Goal: Task Accomplishment & Management: Complete application form

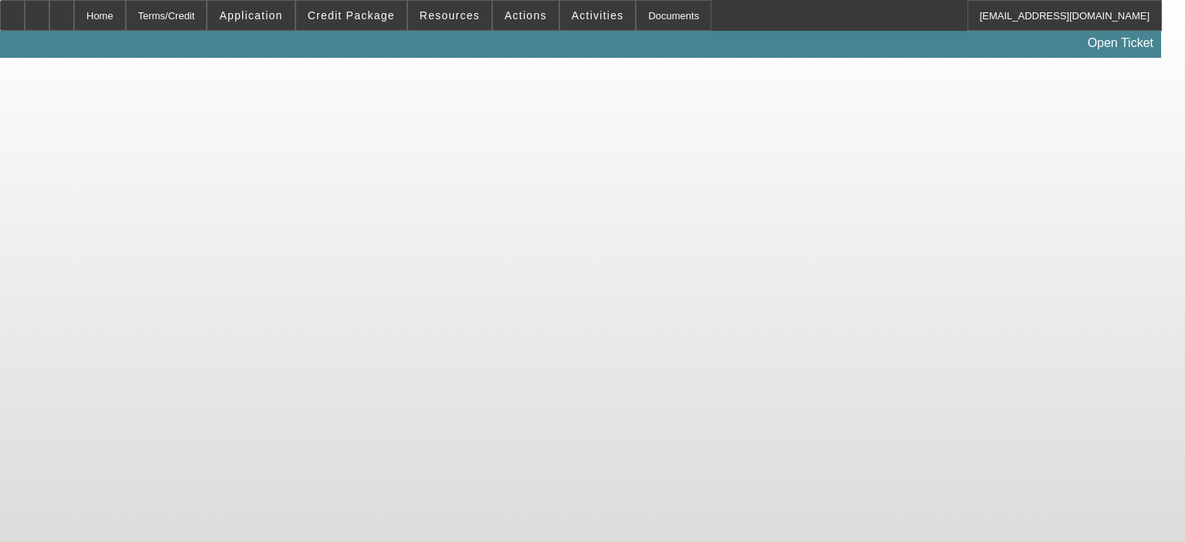
select select "0"
select select "2"
select select "0.1"
select select "4"
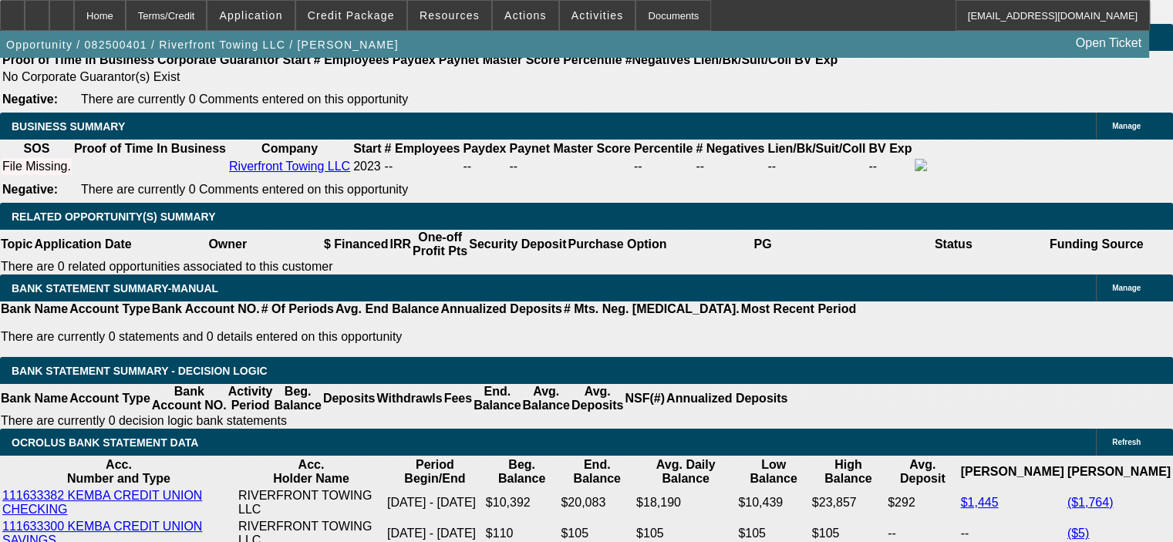
scroll to position [2546, 0]
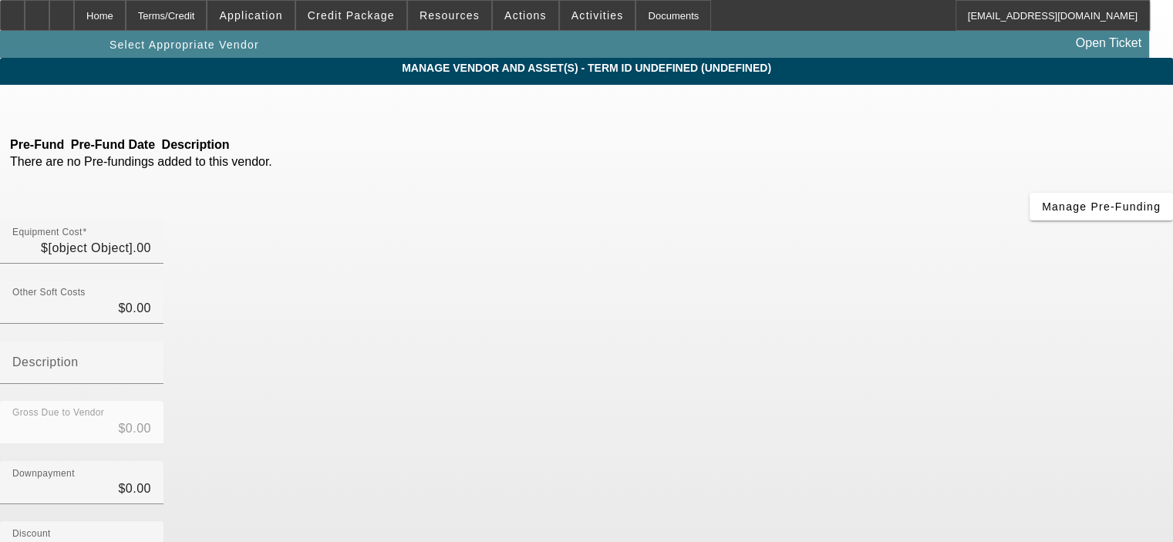
type input "$118,000.00"
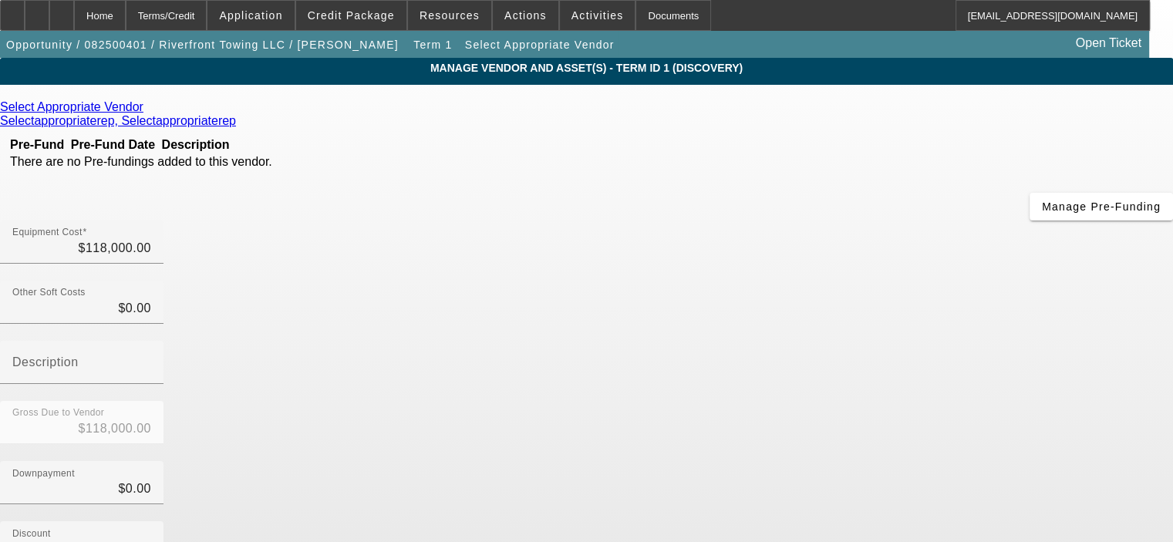
click at [147, 110] on icon at bounding box center [147, 106] width 0 height 13
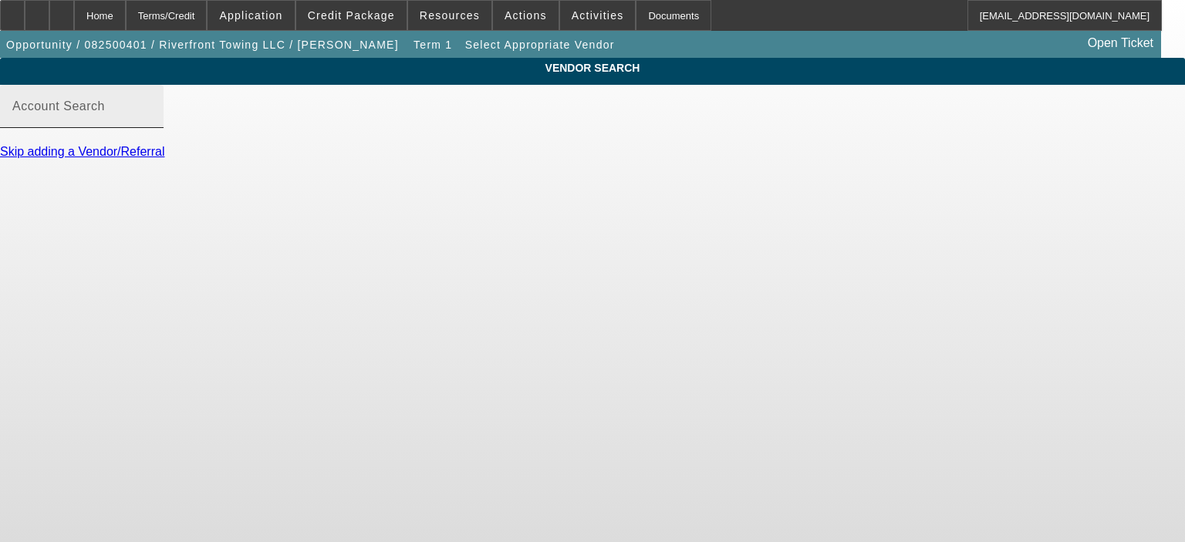
click at [151, 122] on input "Account Search" at bounding box center [81, 112] width 139 height 19
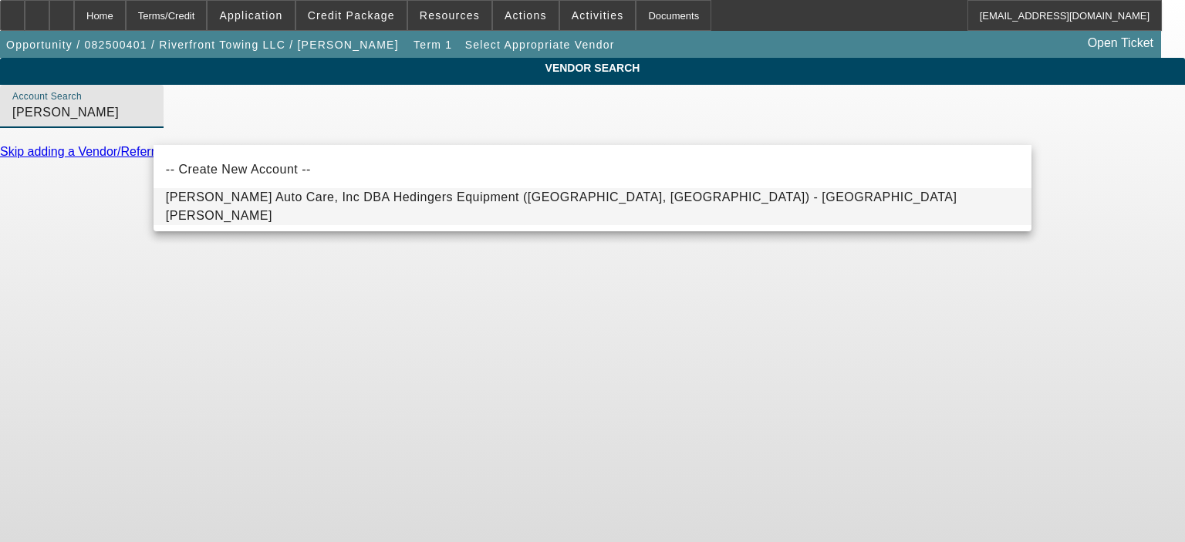
click at [278, 203] on span "Hedinger's Auto Care, Inc DBA Hedingers Equipment (Greensburg, IN) - Hedinger, …" at bounding box center [561, 207] width 791 height 32
type input "Hedinger's Auto Care, Inc DBA Hedingers Equipment (Greensburg, IN) - Hedinger, …"
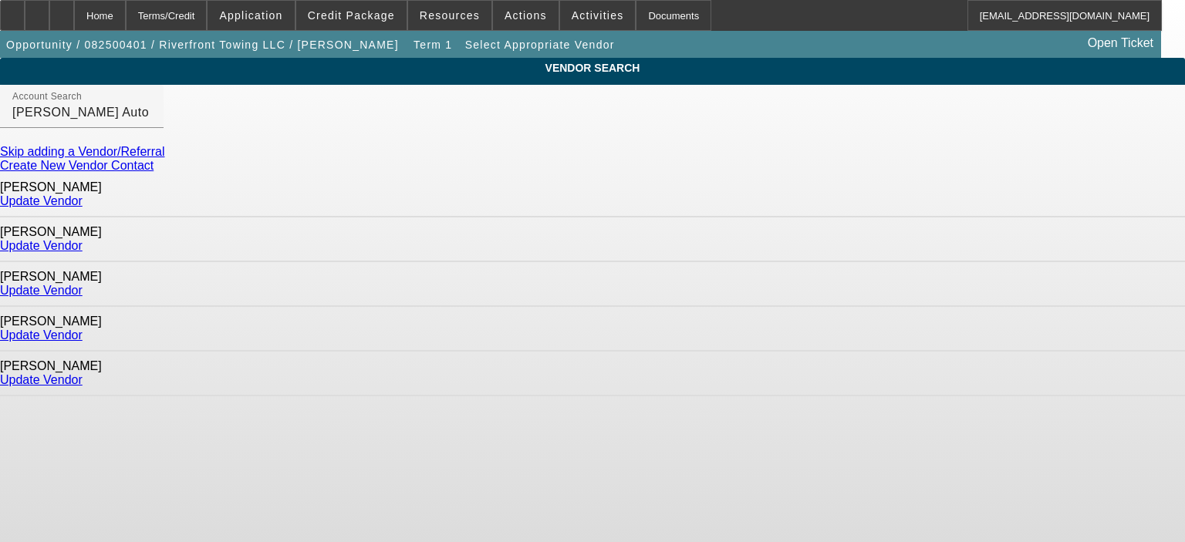
click at [83, 329] on link "Update Vendor" at bounding box center [41, 335] width 83 height 13
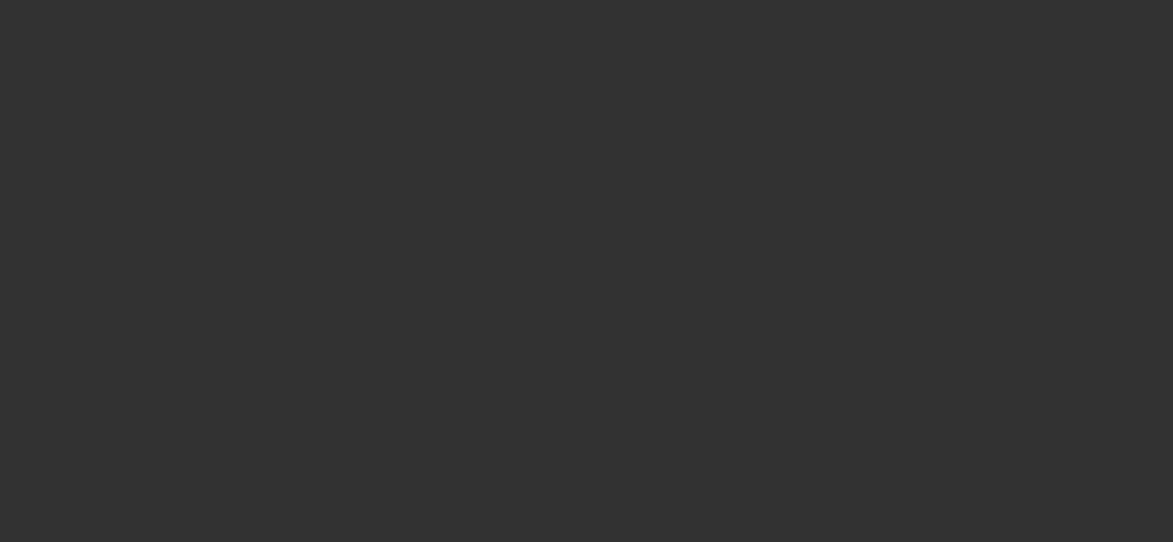
type input "$118,000.00"
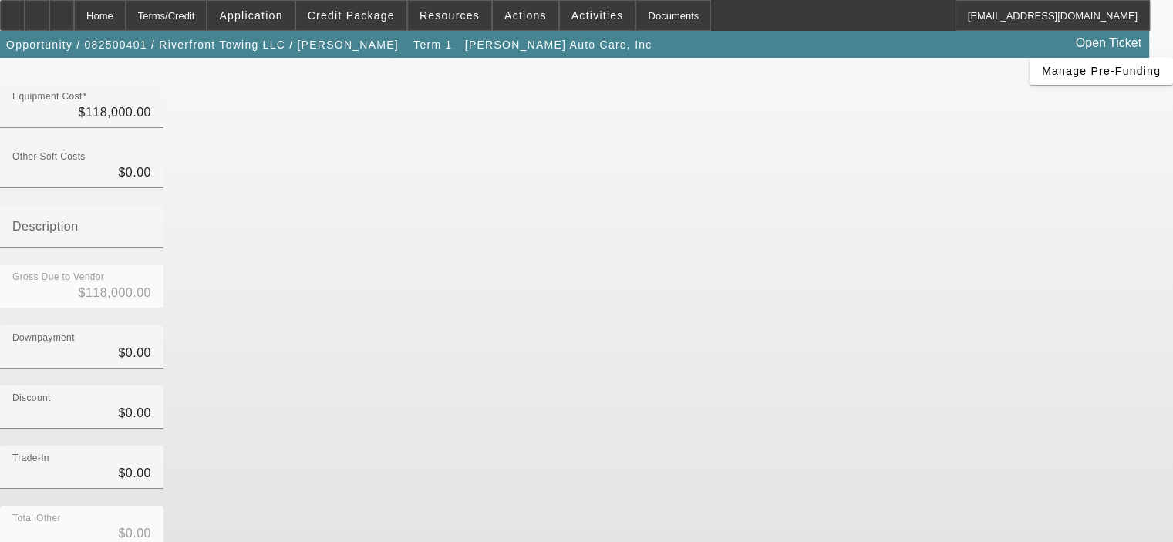
scroll to position [170, 0]
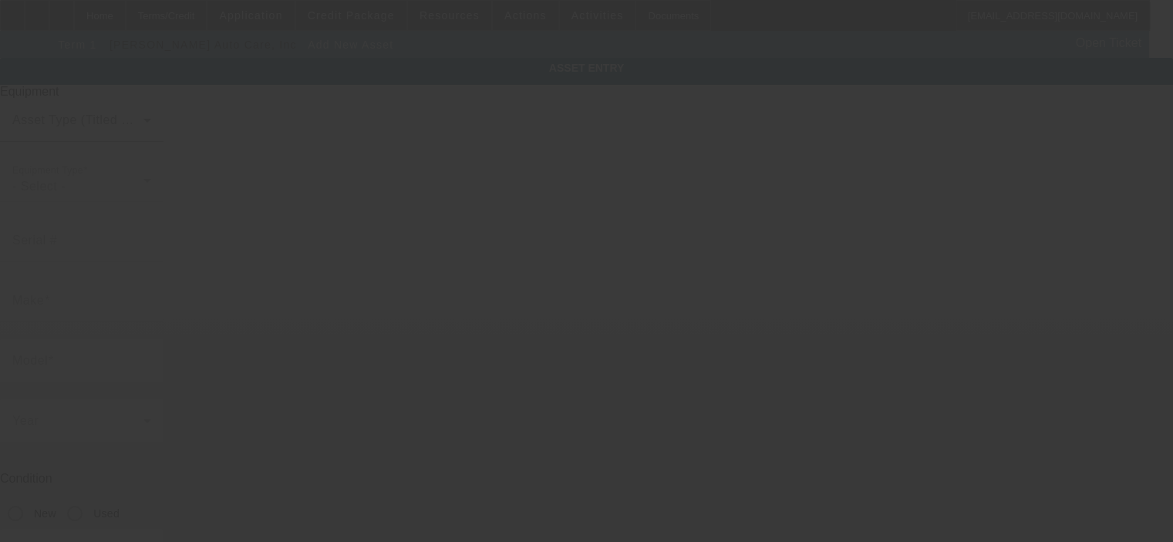
type input "5035 Staas Rd"
type input "Cleves"
type input "45002"
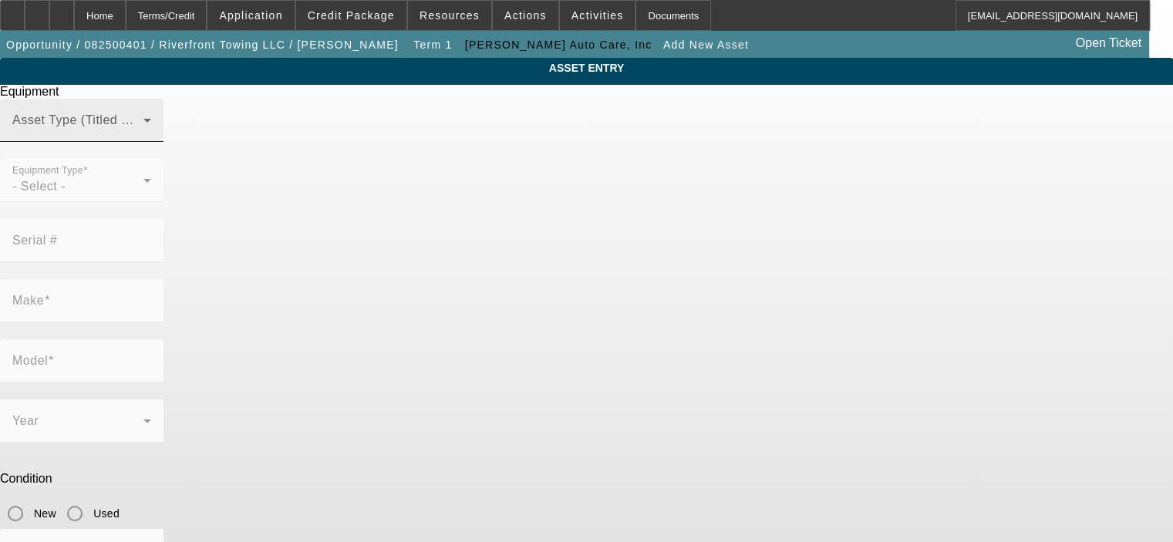
click at [151, 138] on div "Asset Type (Titled or Non-Titled)" at bounding box center [81, 120] width 139 height 43
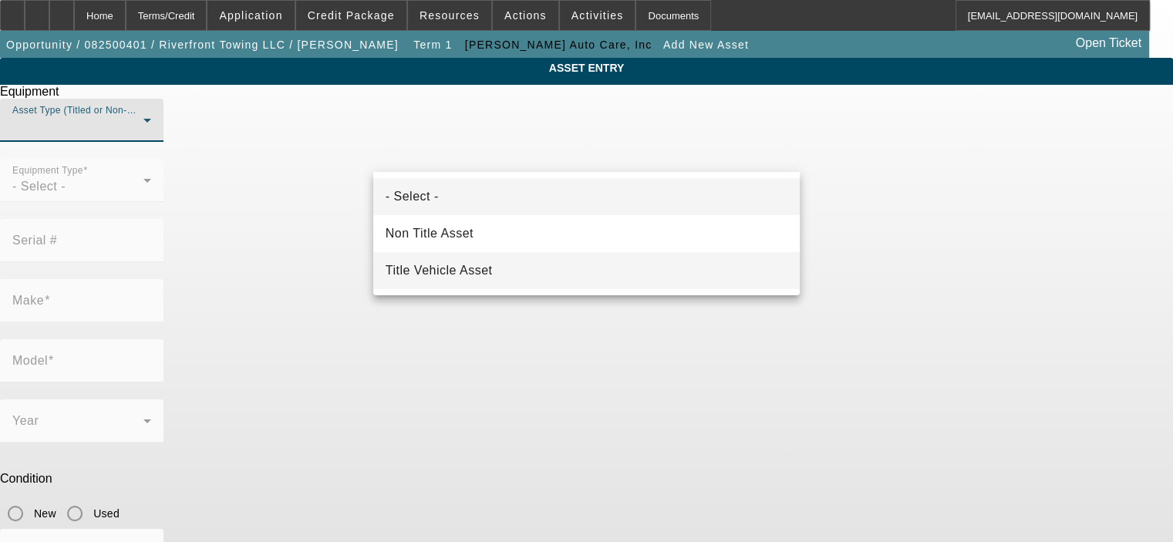
click at [557, 259] on mat-option "Title Vehicle Asset" at bounding box center [586, 270] width 427 height 37
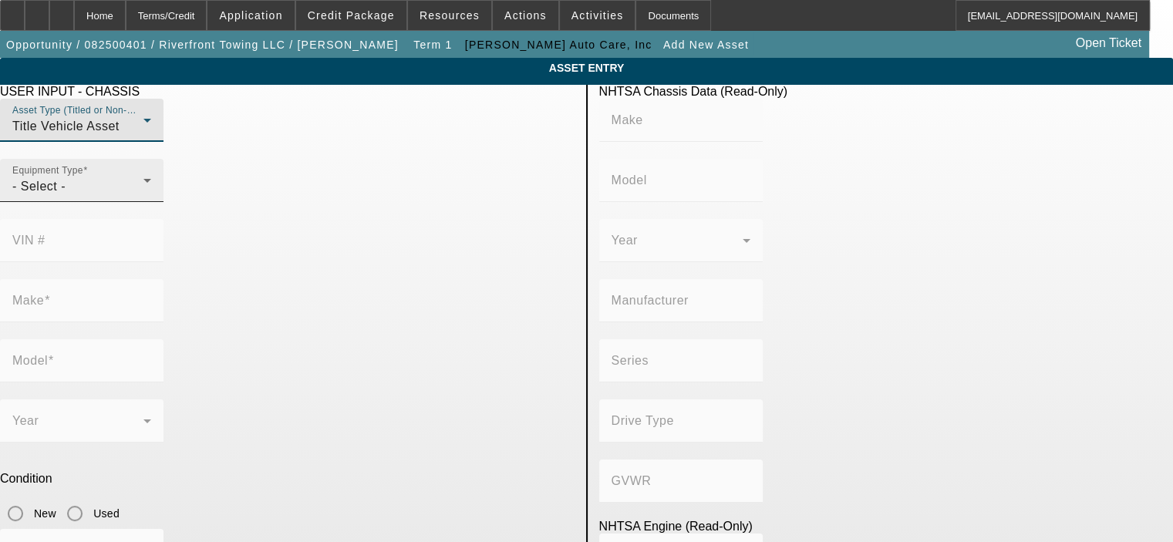
click at [151, 202] on div "Equipment Type - Select -" at bounding box center [81, 180] width 139 height 43
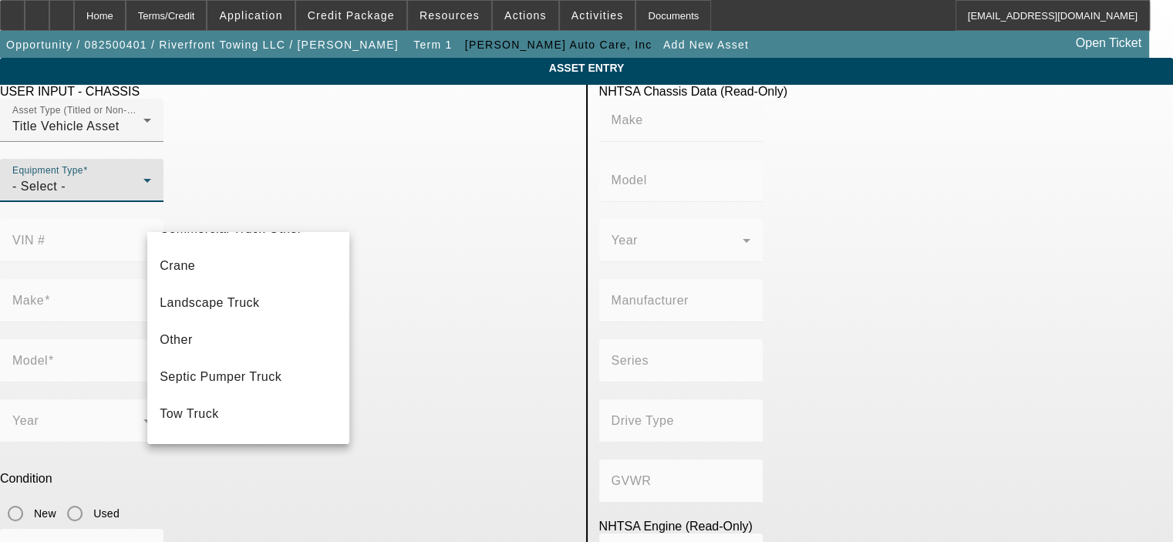
scroll to position [170, 0]
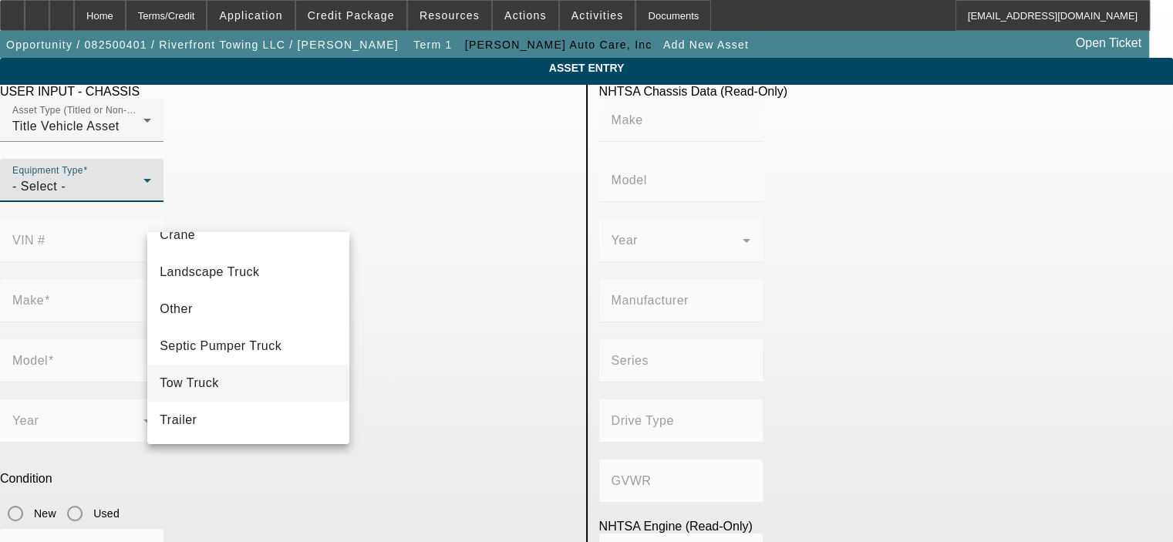
click at [275, 374] on mat-option "Tow Truck" at bounding box center [248, 383] width 202 height 37
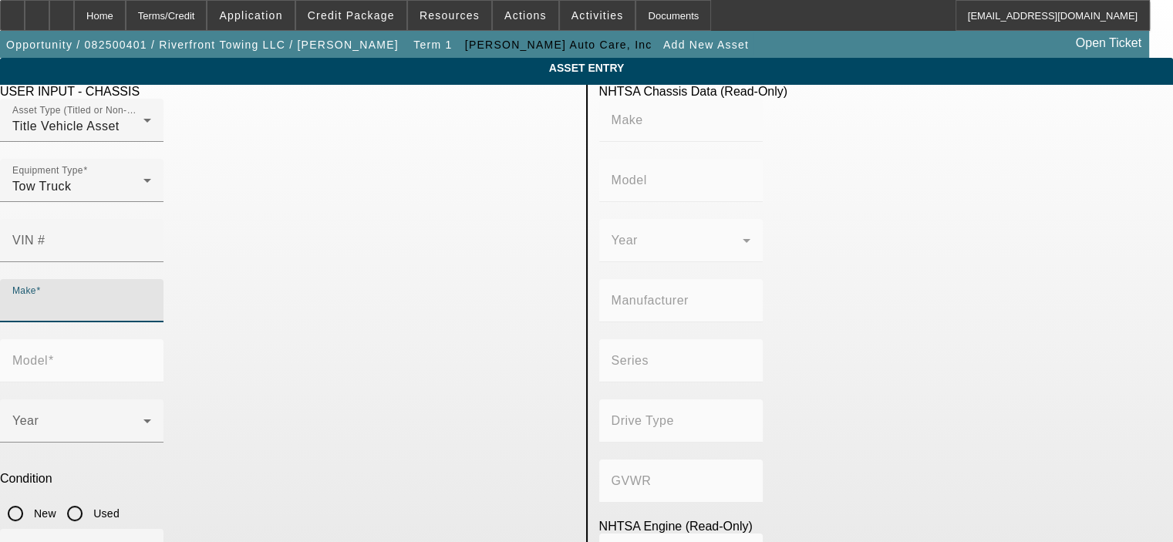
click at [151, 298] on input "Make" at bounding box center [81, 307] width 139 height 19
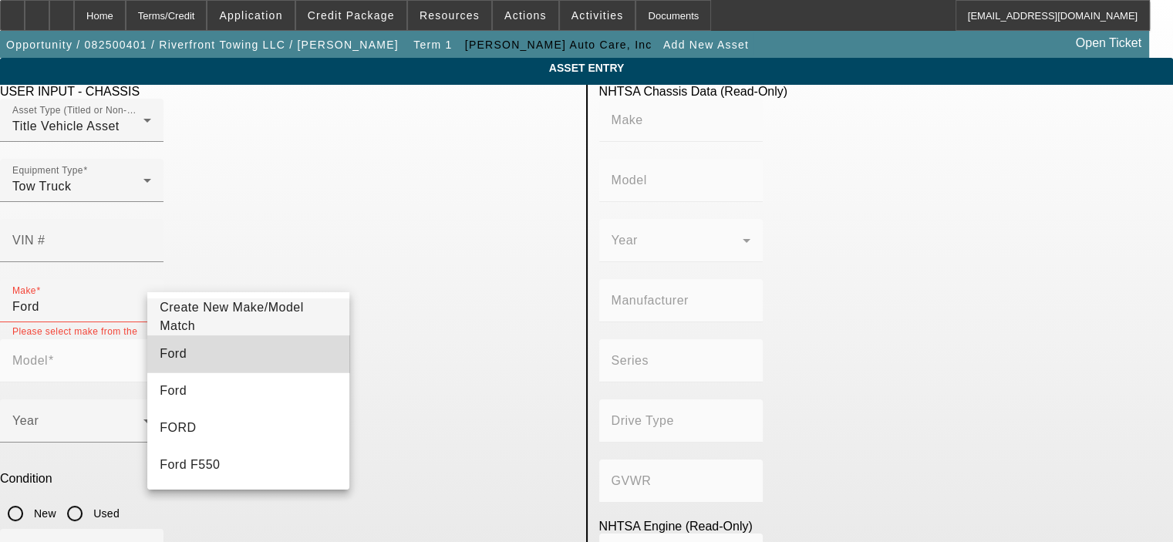
click at [291, 344] on mat-option "Ford" at bounding box center [248, 354] width 202 height 37
type input "Ford"
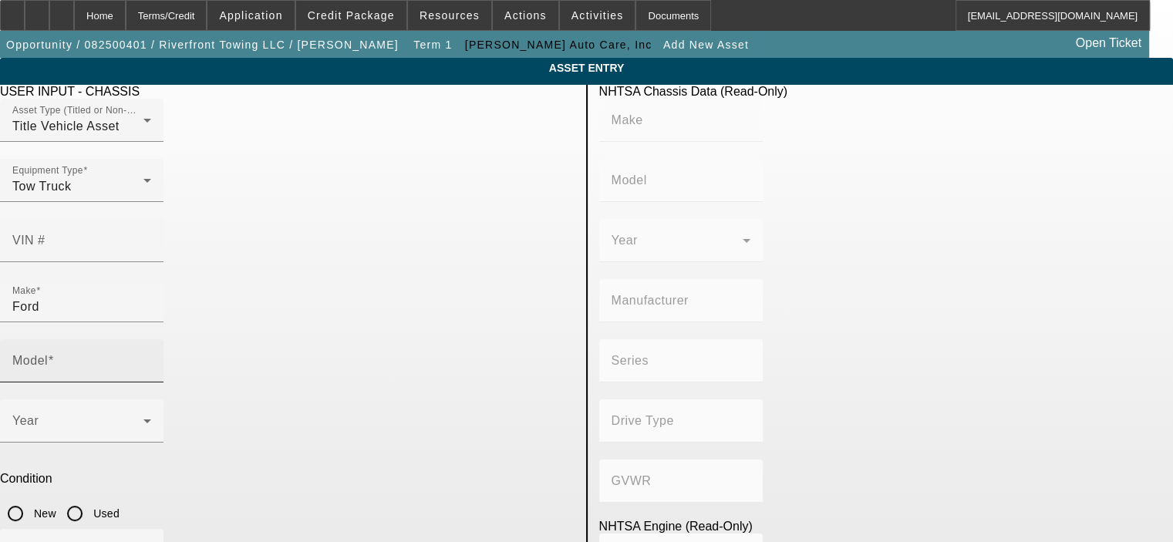
click at [48, 354] on mat-label "Model" at bounding box center [29, 360] width 35 height 13
click at [151, 358] on input "Model" at bounding box center [81, 367] width 139 height 19
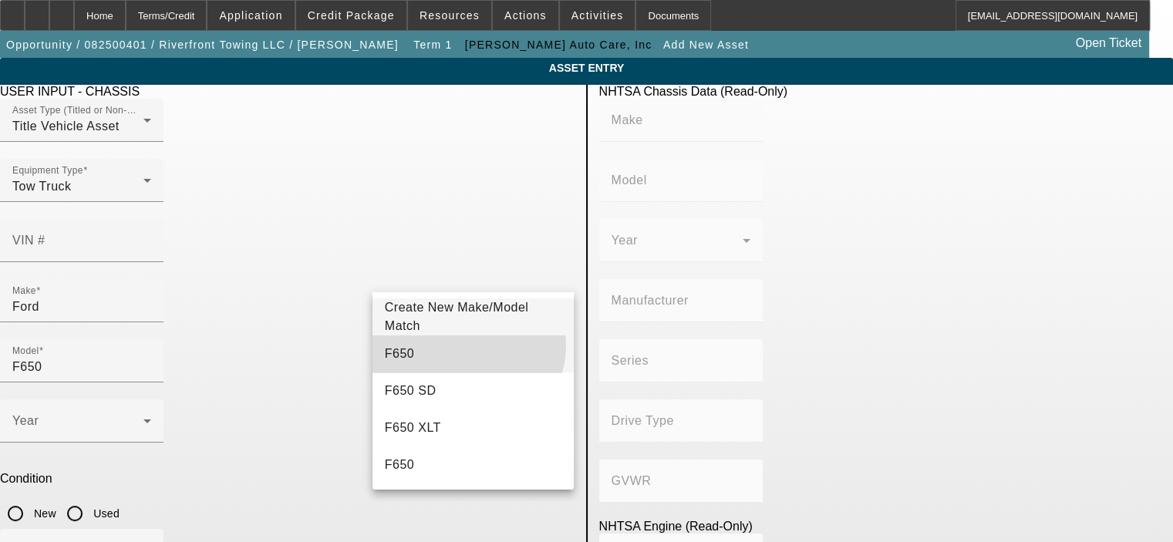
click at [465, 346] on mat-option "F650" at bounding box center [474, 354] width 202 height 37
type input "F650"
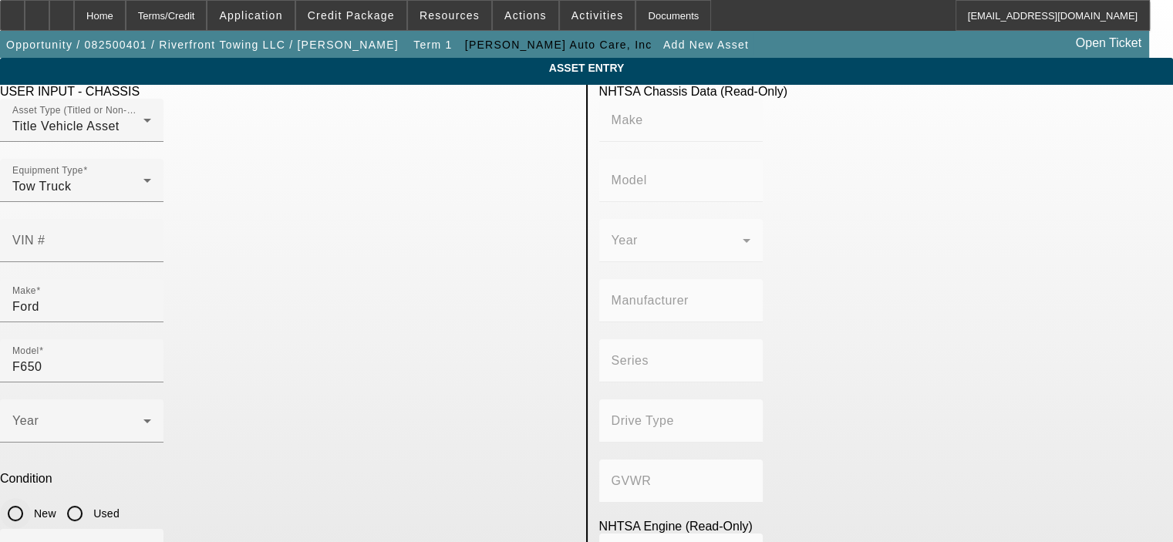
click at [31, 498] on input "New" at bounding box center [15, 513] width 31 height 31
radio input "true"
click at [143, 418] on span at bounding box center [77, 427] width 131 height 19
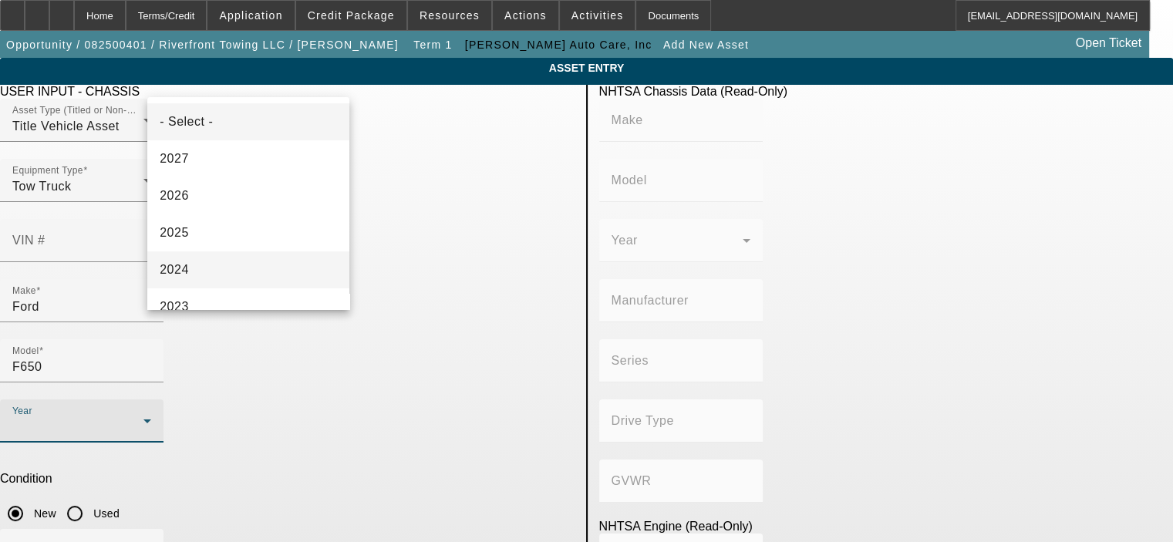
click at [240, 262] on mat-option "2024" at bounding box center [248, 269] width 202 height 37
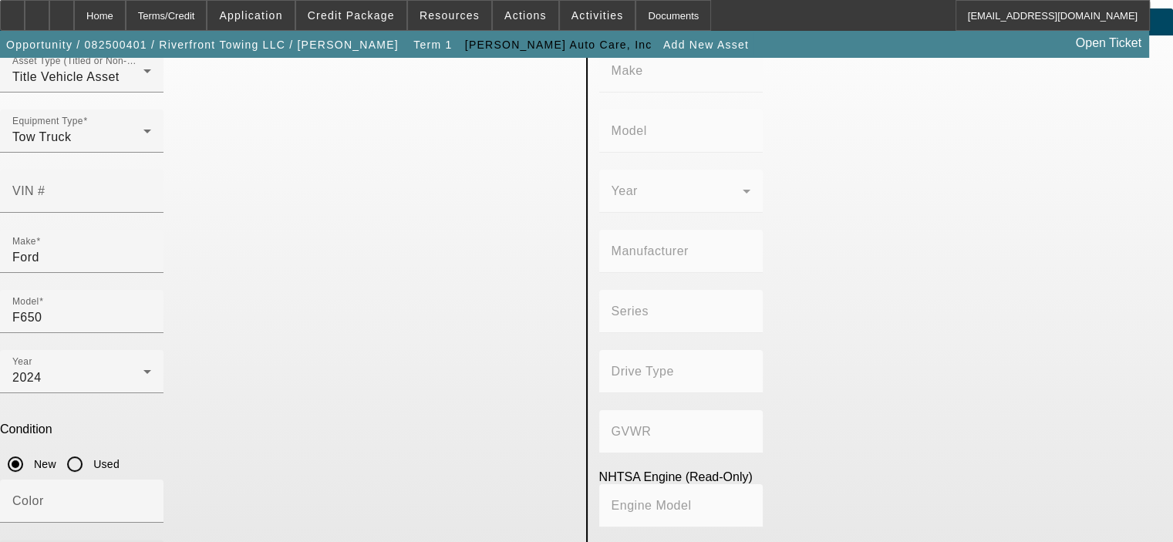
scroll to position [130, 0]
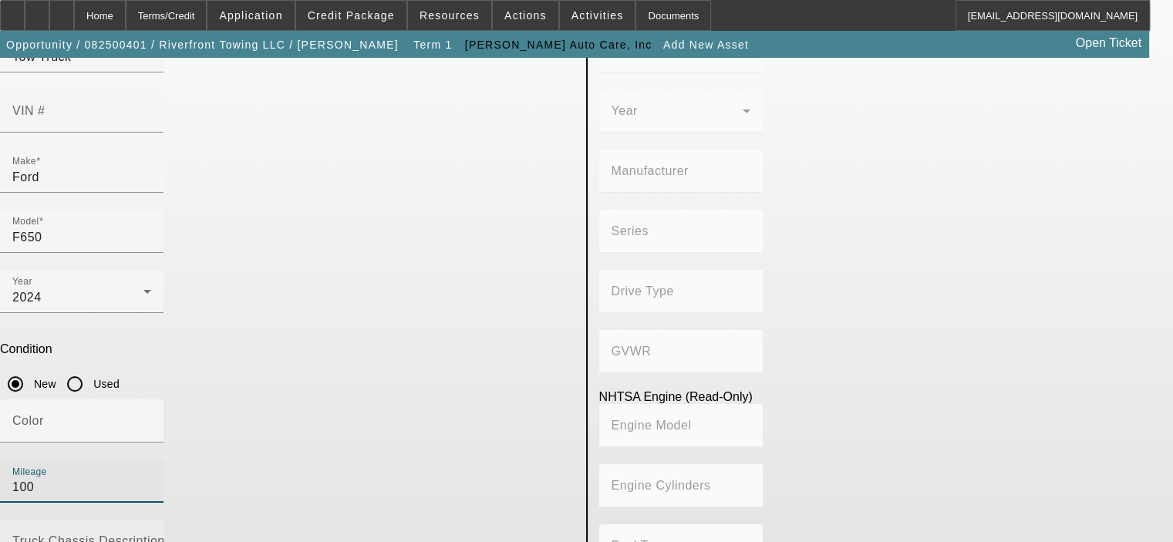
type input "100"
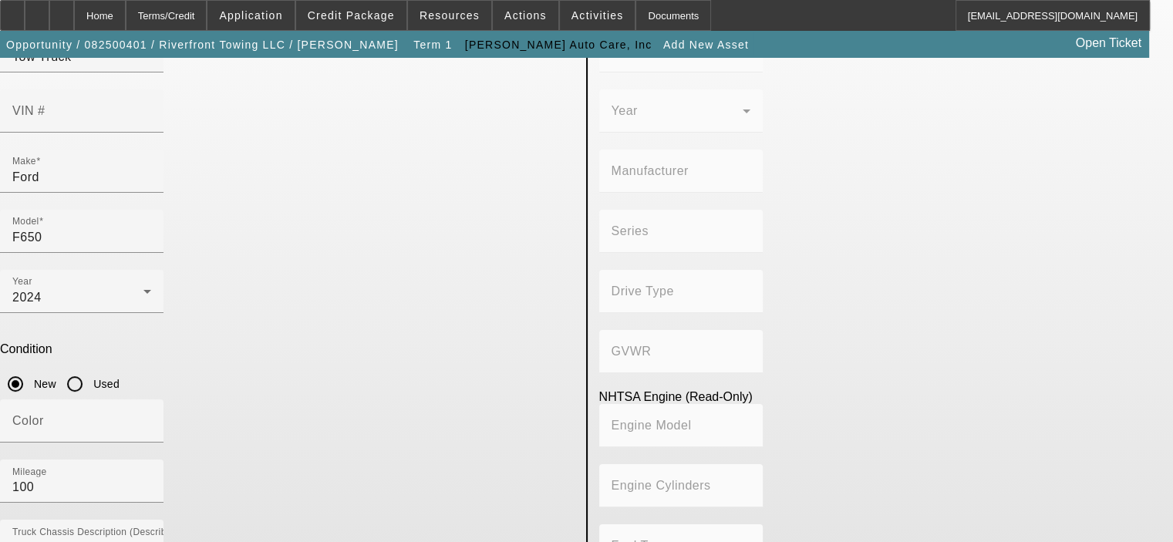
type textarea "Diesel, auto trans, extended cab"
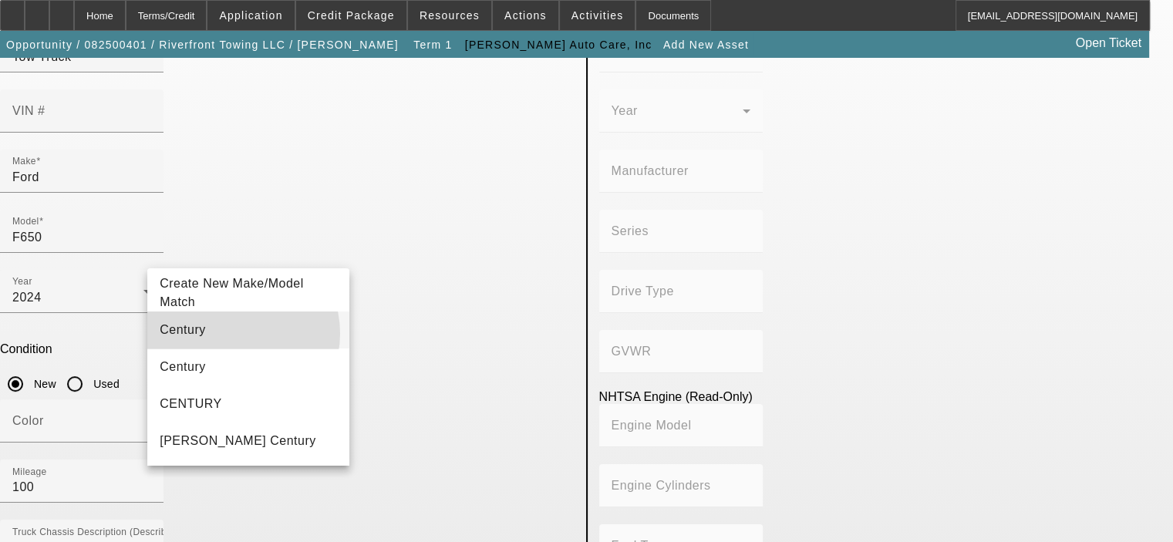
click at [232, 334] on mat-option "Century" at bounding box center [248, 330] width 202 height 37
type input "Century"
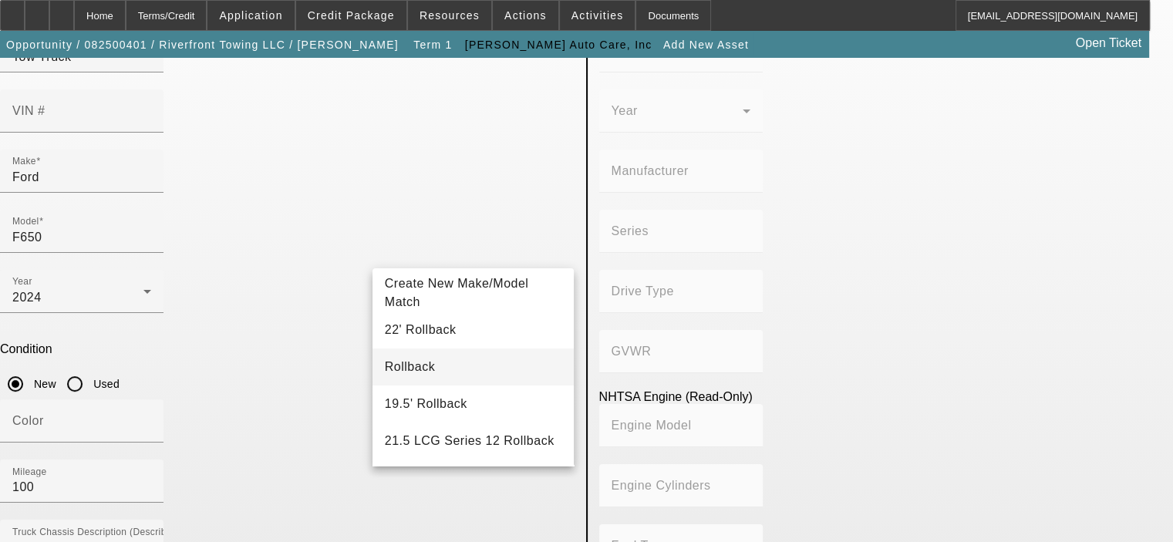
click at [412, 364] on span "Rollback" at bounding box center [410, 366] width 50 height 13
type input "Rollback"
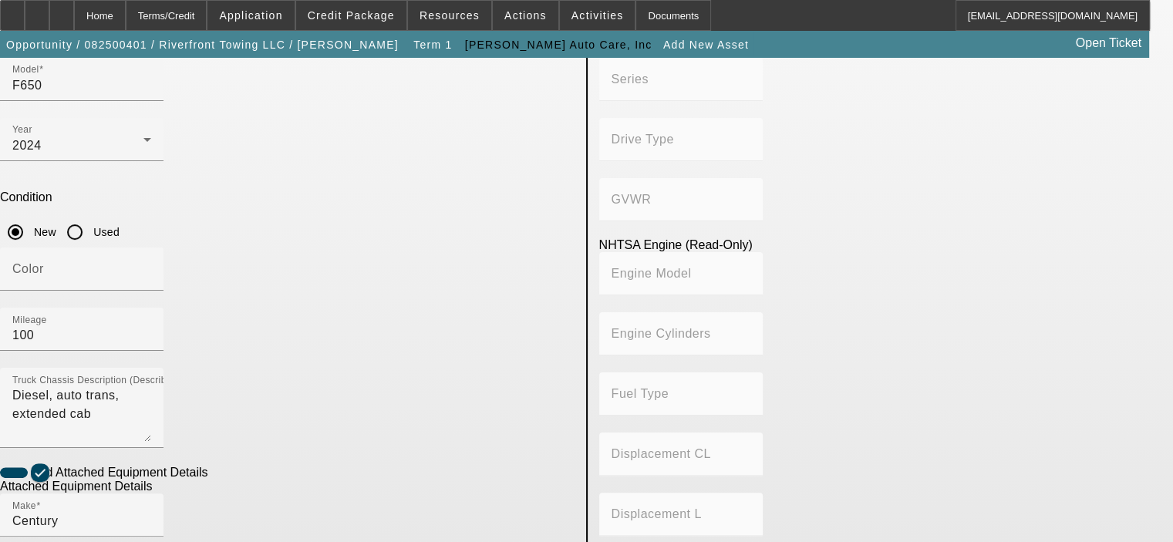
scroll to position [284, 0]
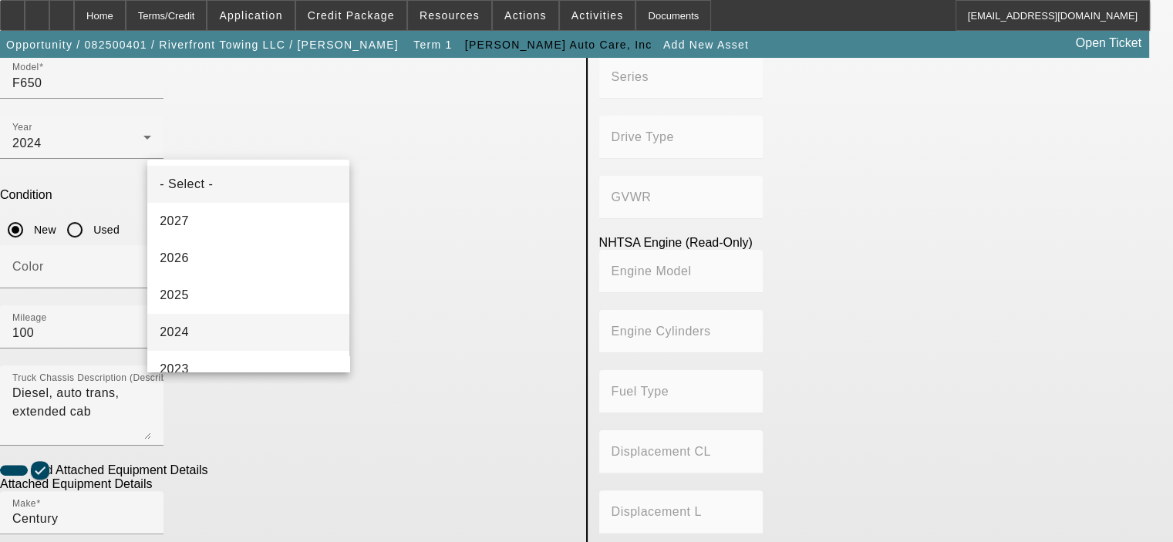
click at [249, 328] on mat-option "2024" at bounding box center [248, 332] width 202 height 37
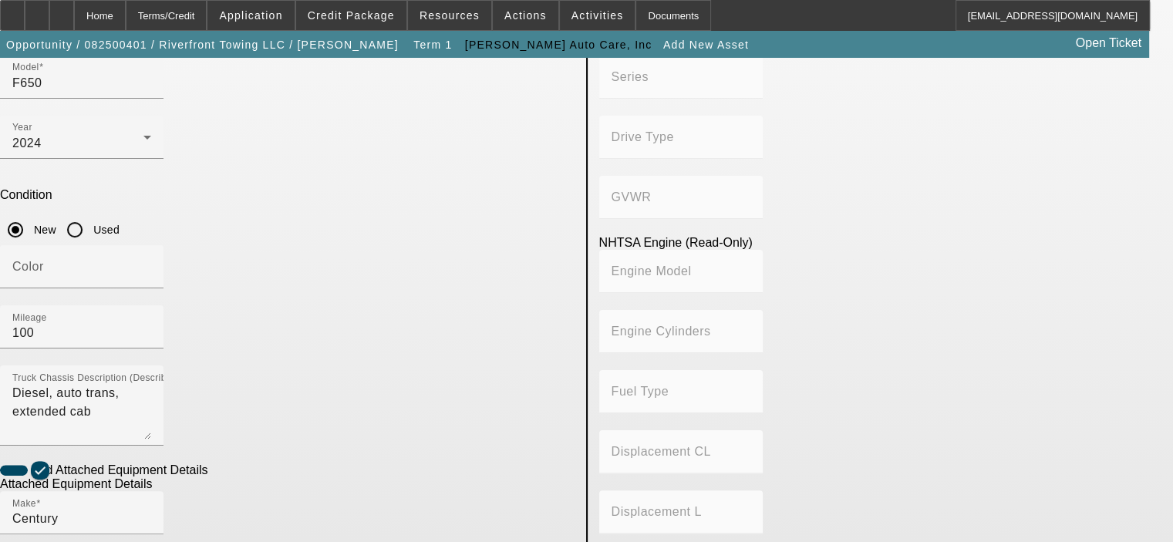
radio input "true"
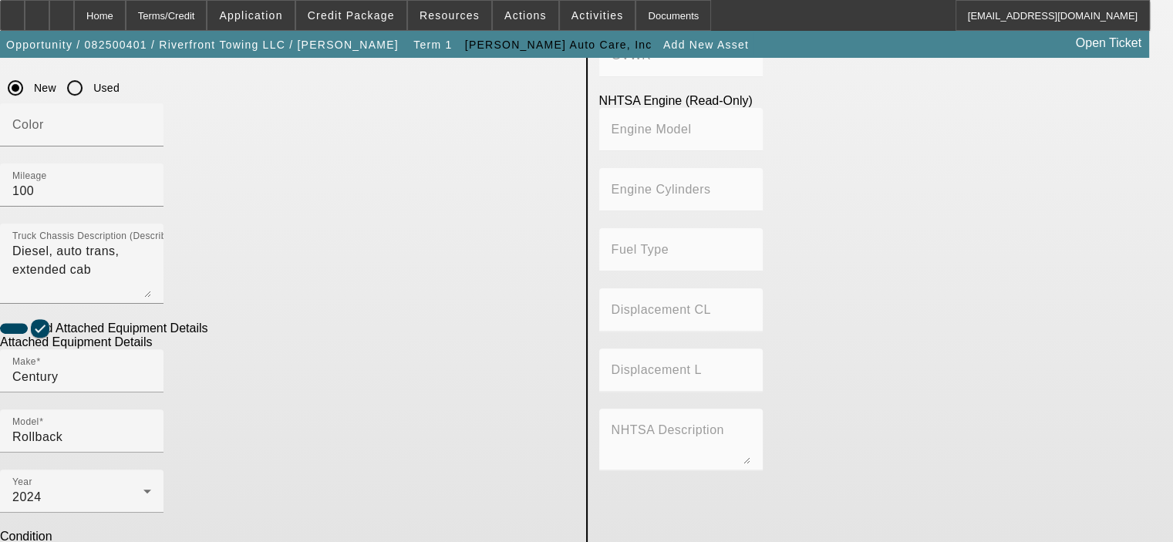
scroll to position [438, 0]
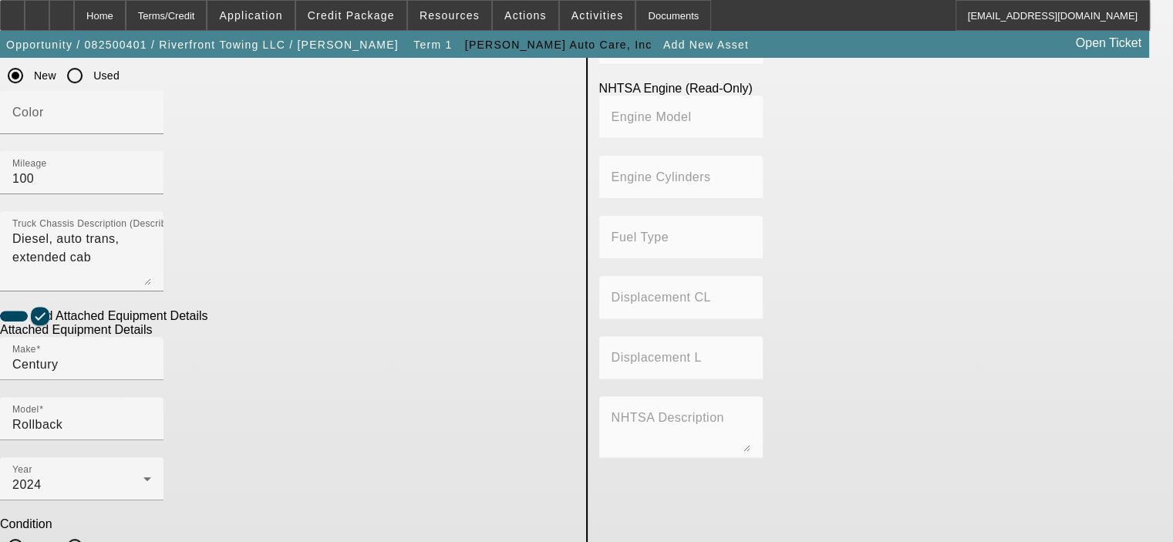
type textarea "C"
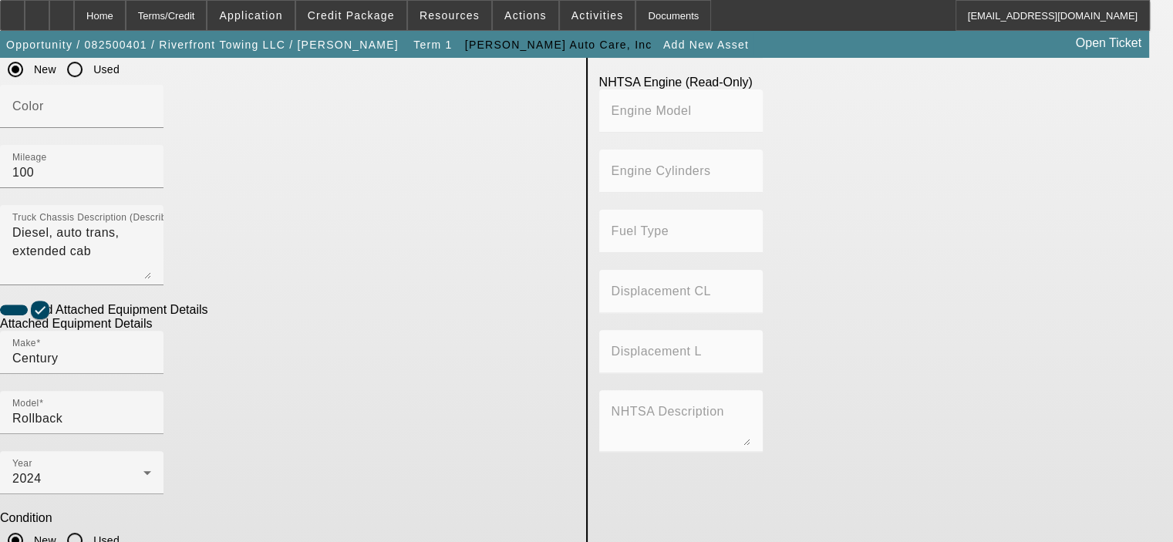
scroll to position [447, 0]
type textarea "10 Series Carrier"
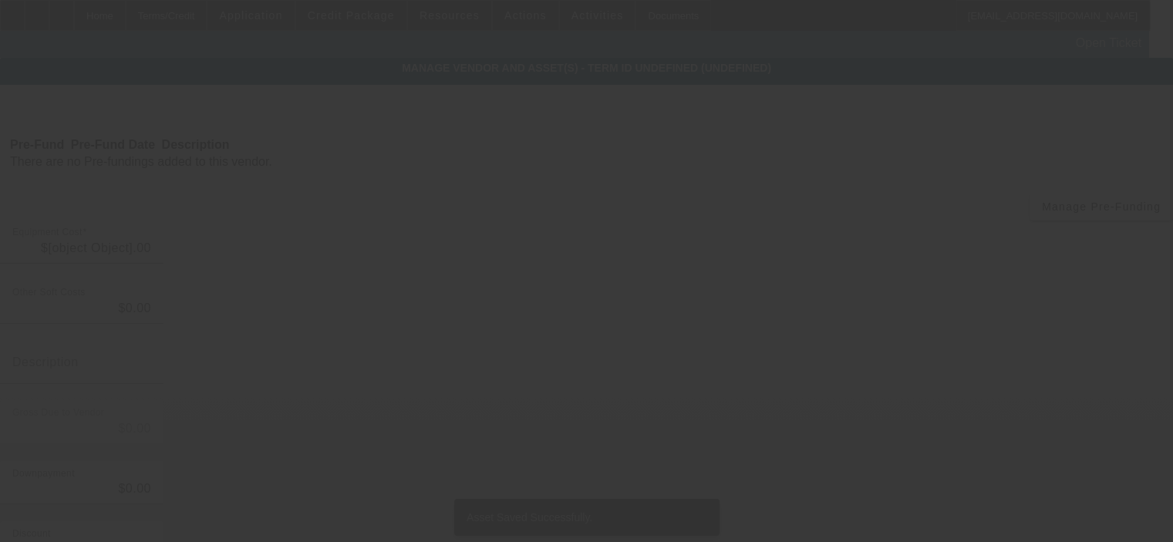
type input "$118,000.00"
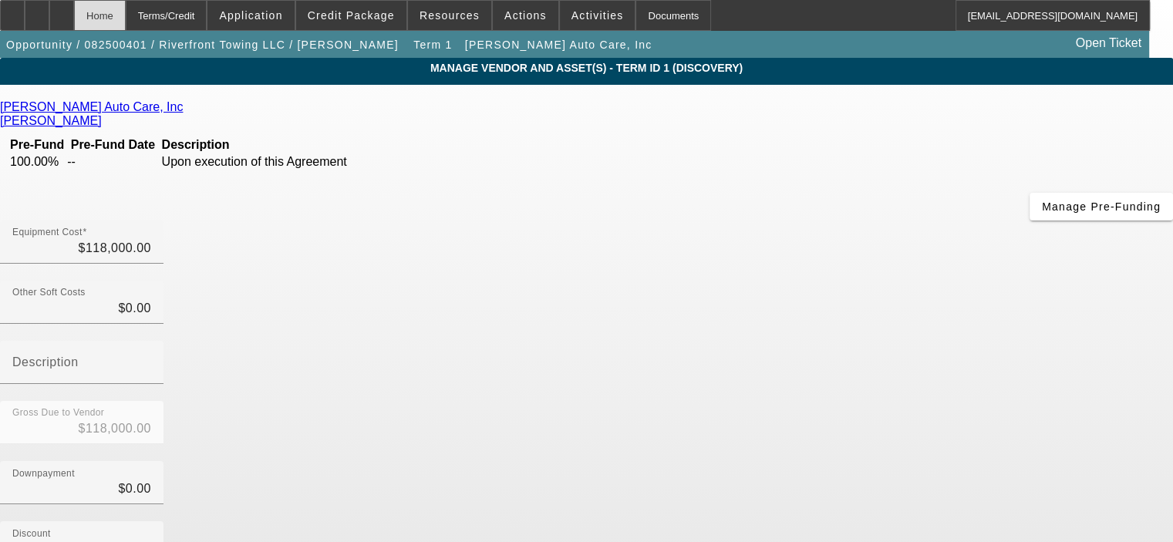
click at [126, 20] on div "Home" at bounding box center [100, 15] width 52 height 31
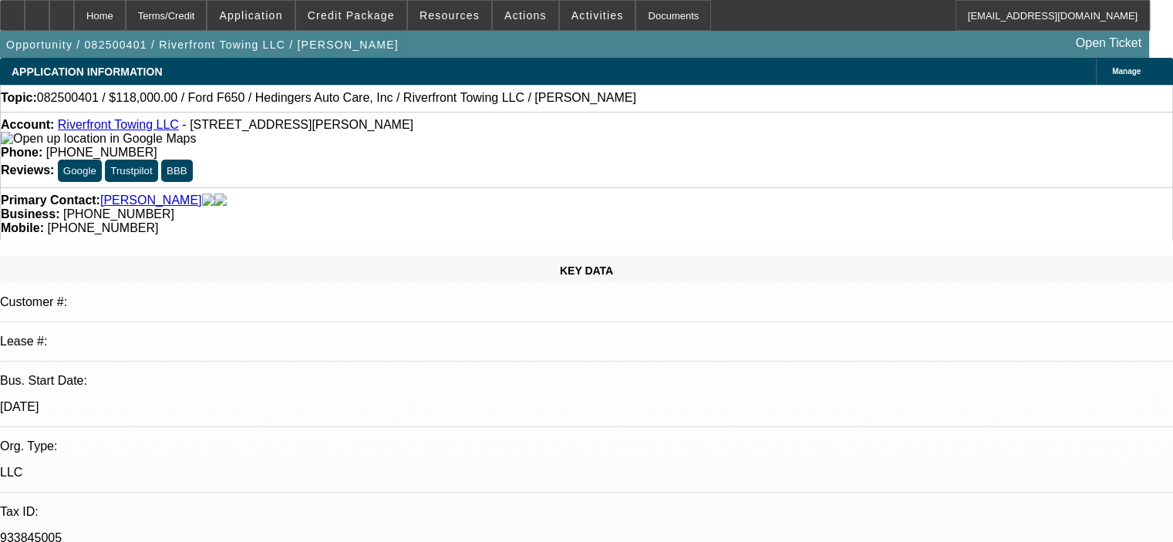
select select "0"
select select "2"
select select "0.1"
select select "4"
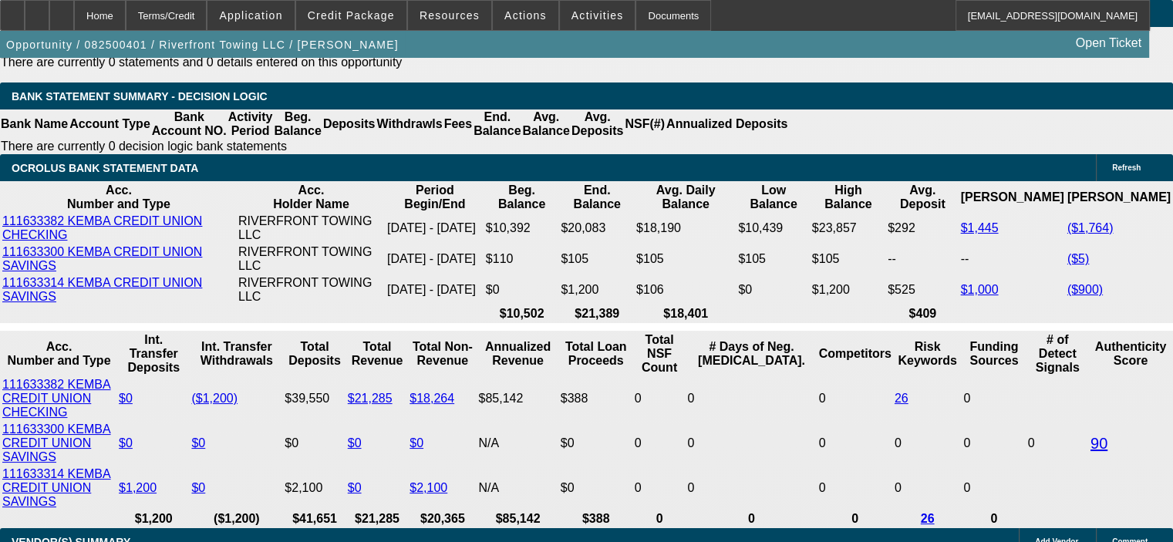
scroll to position [2777, 0]
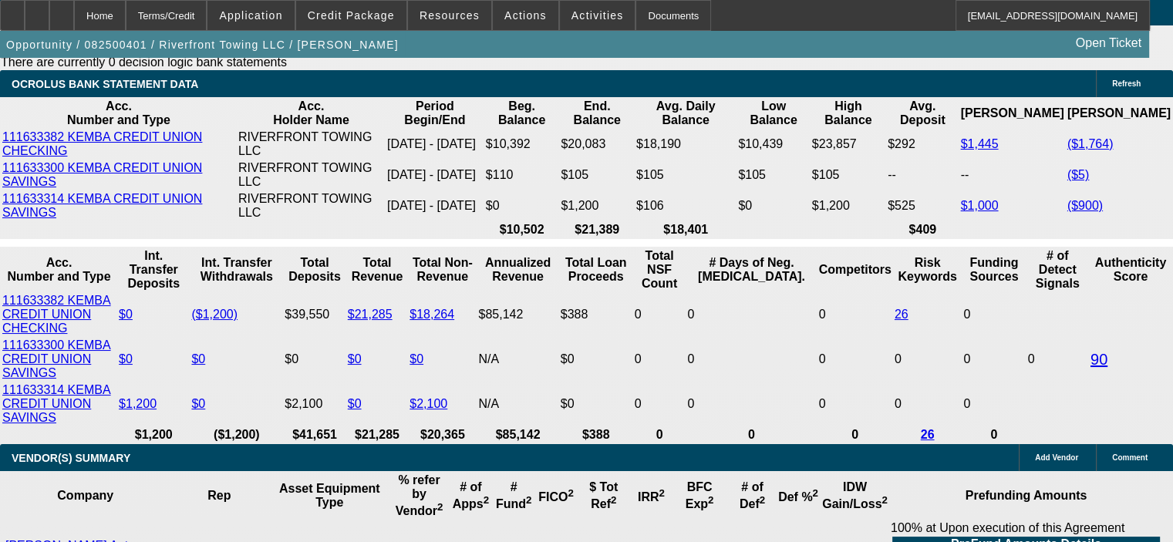
select select "0.15"
type input "$17,700.00"
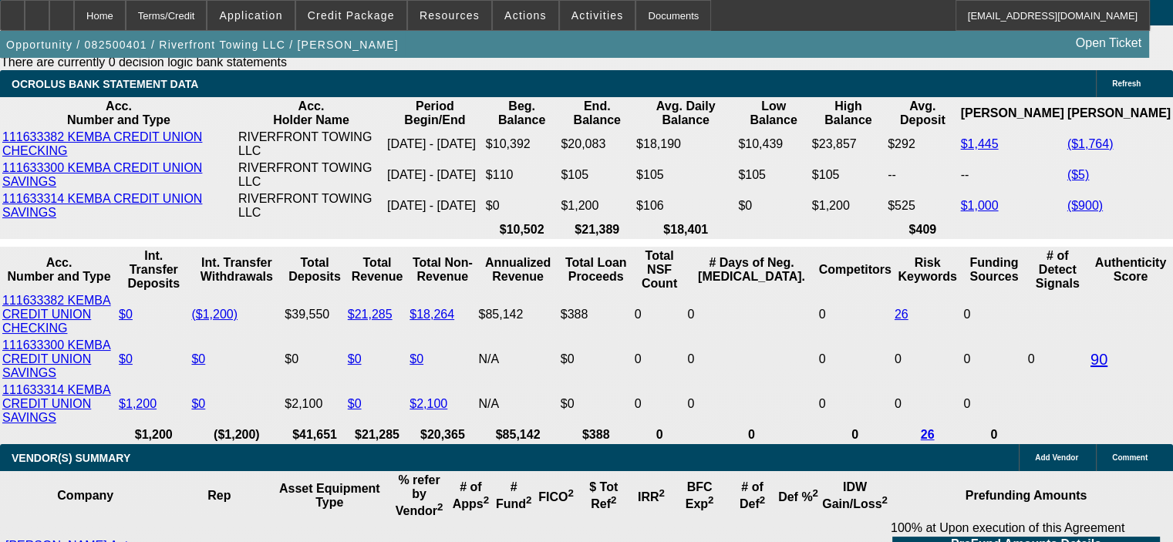
type input "60"
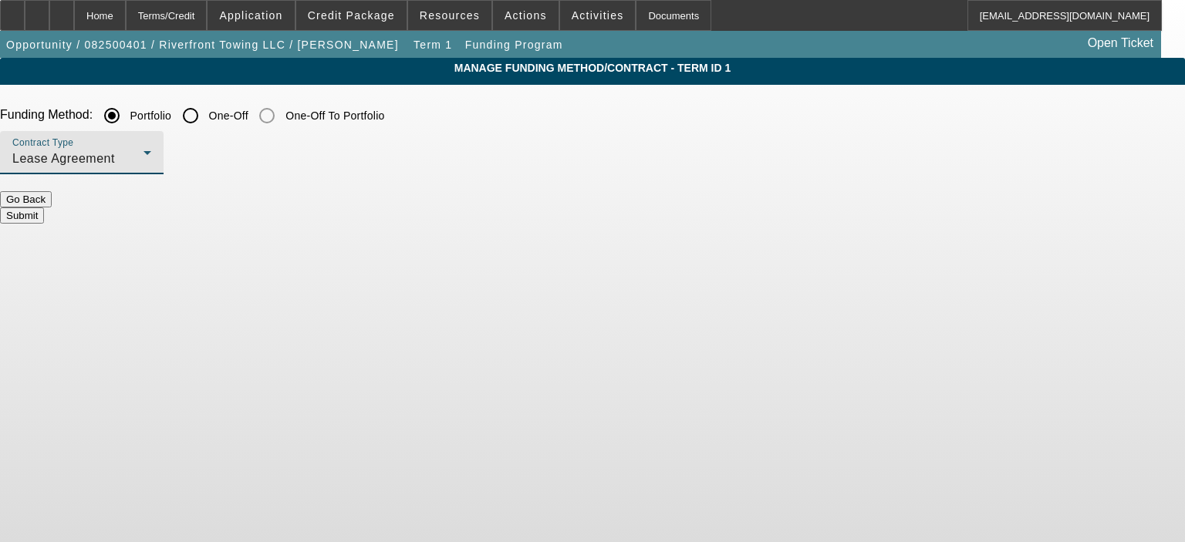
click at [143, 156] on div "Lease Agreement" at bounding box center [77, 159] width 131 height 19
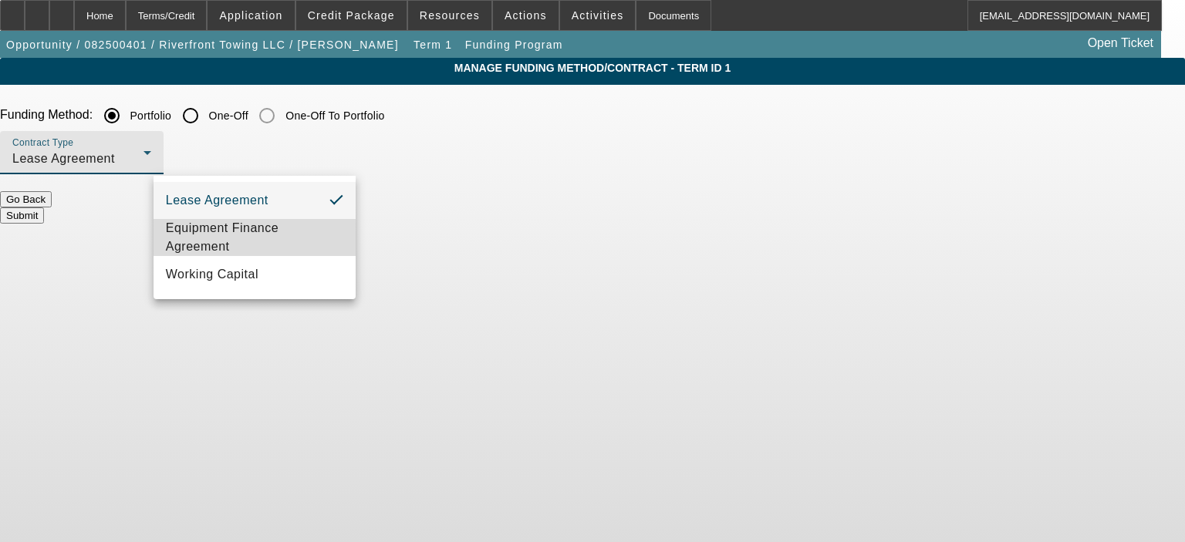
click at [289, 234] on span "Equipment Finance Agreement" at bounding box center [254, 237] width 177 height 37
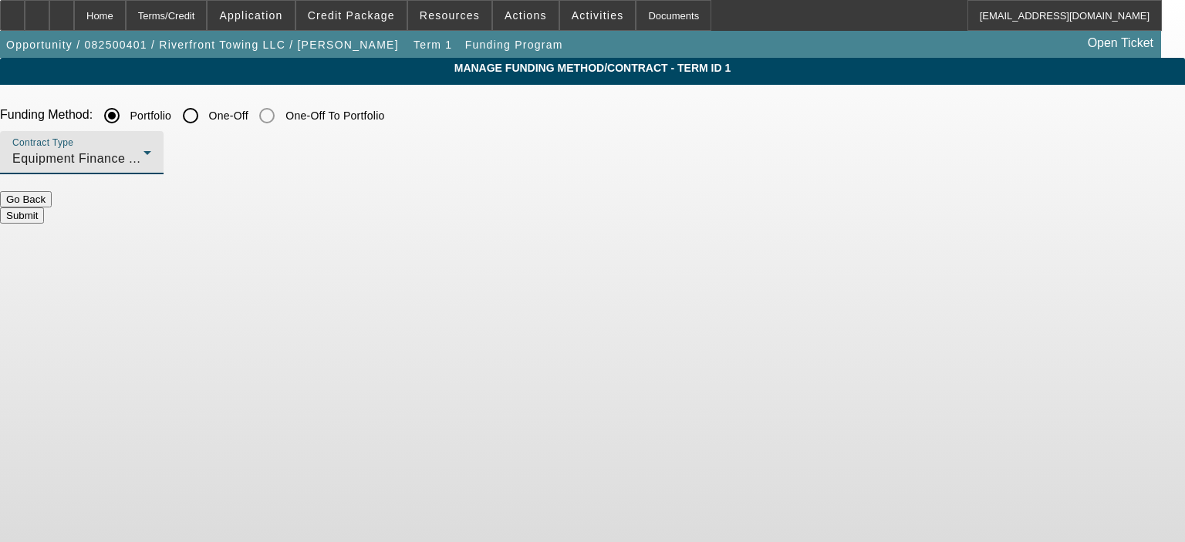
click at [44, 208] on button "Submit" at bounding box center [22, 216] width 44 height 16
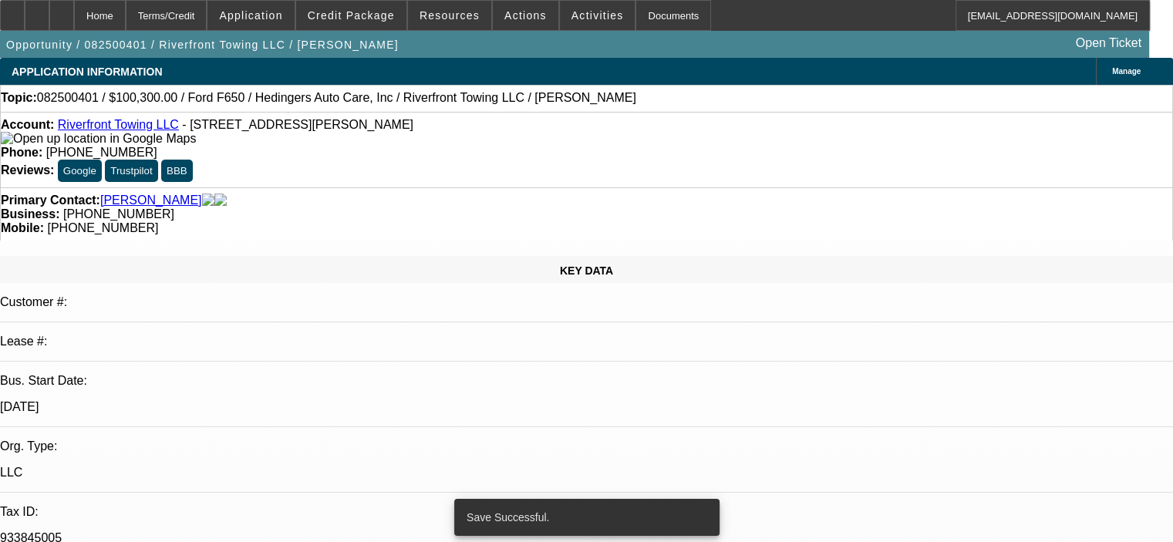
select select "0.15"
select select "2"
select select "0"
select select "6"
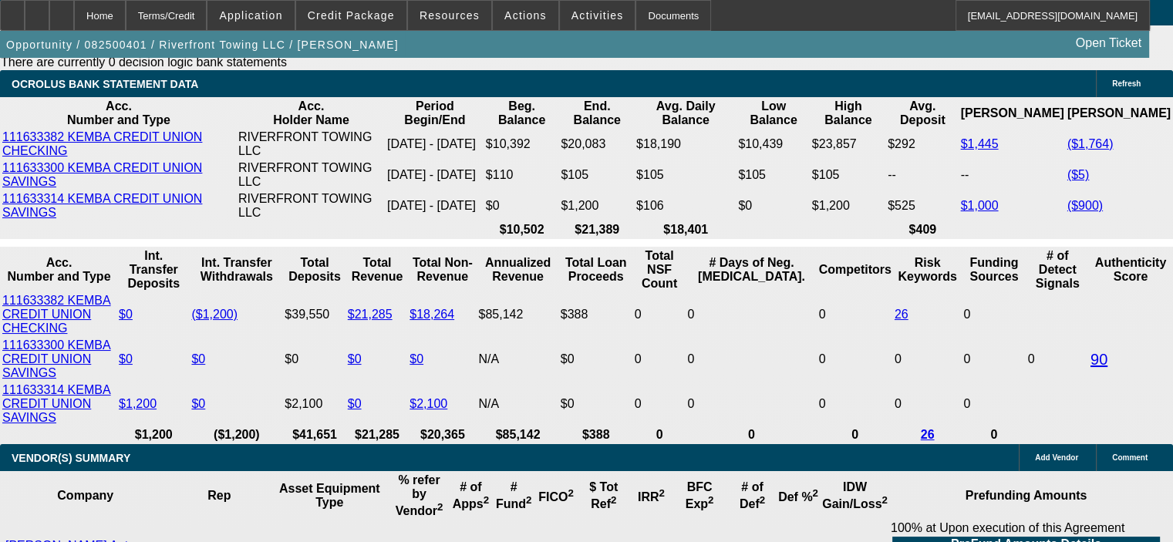
scroll to position [2854, 0]
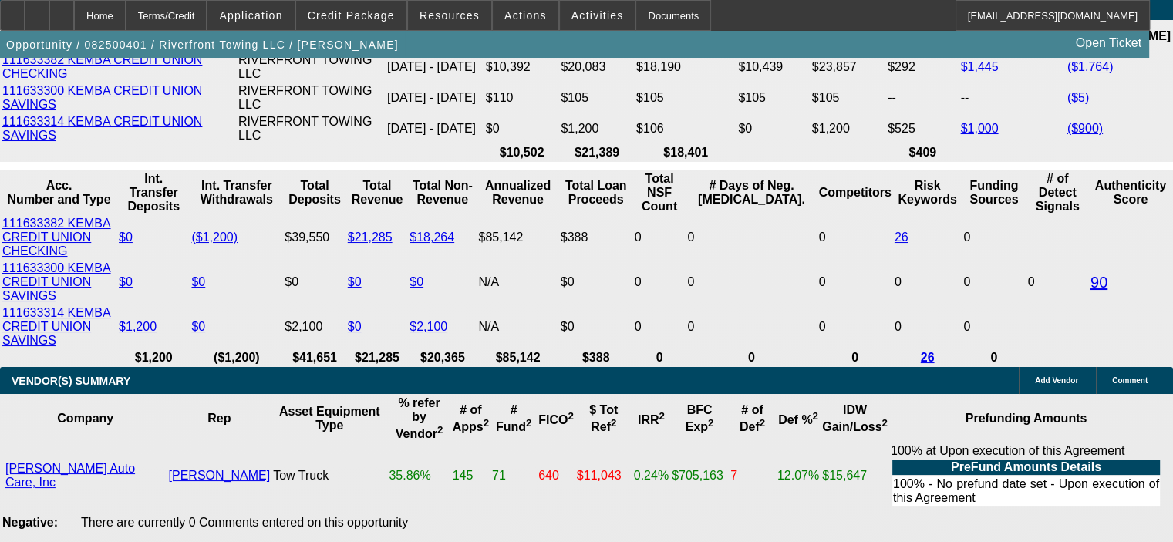
type input "14"
type input "$3,429.00"
type input "$1,714.50"
type input "$4,667.62"
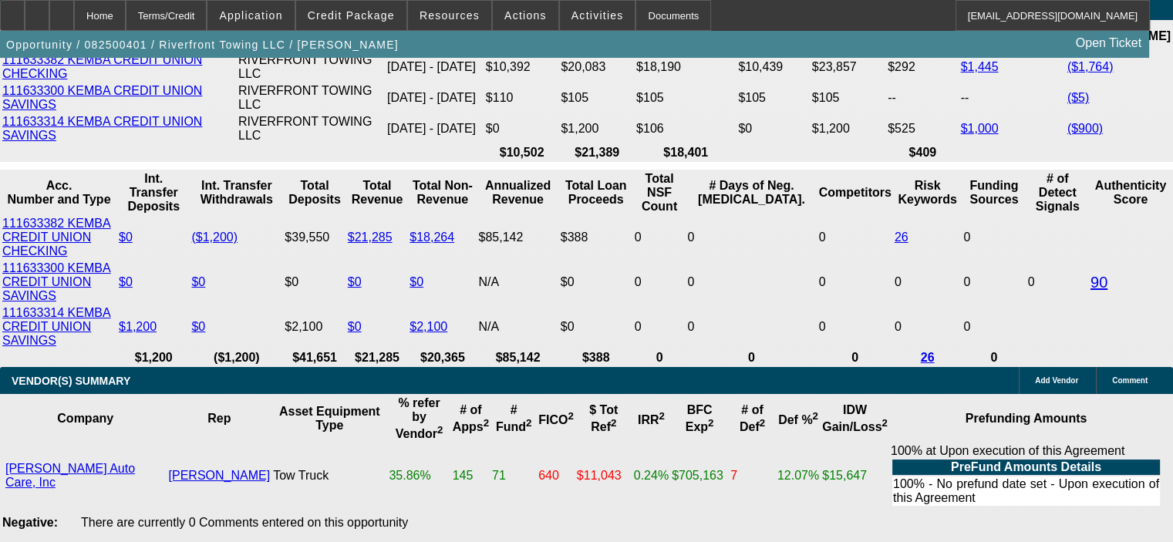
type input "$2,333.81"
type input "14"
drag, startPoint x: 204, startPoint y: 380, endPoint x: 256, endPoint y: 387, distance: 52.1
type input "$11,800.00"
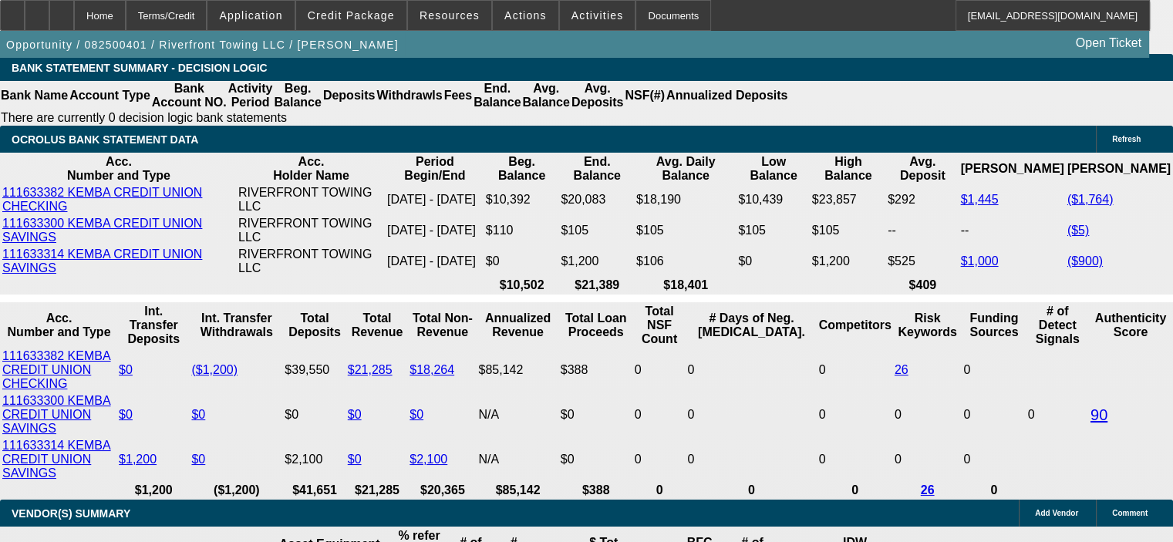
scroll to position [2700, 0]
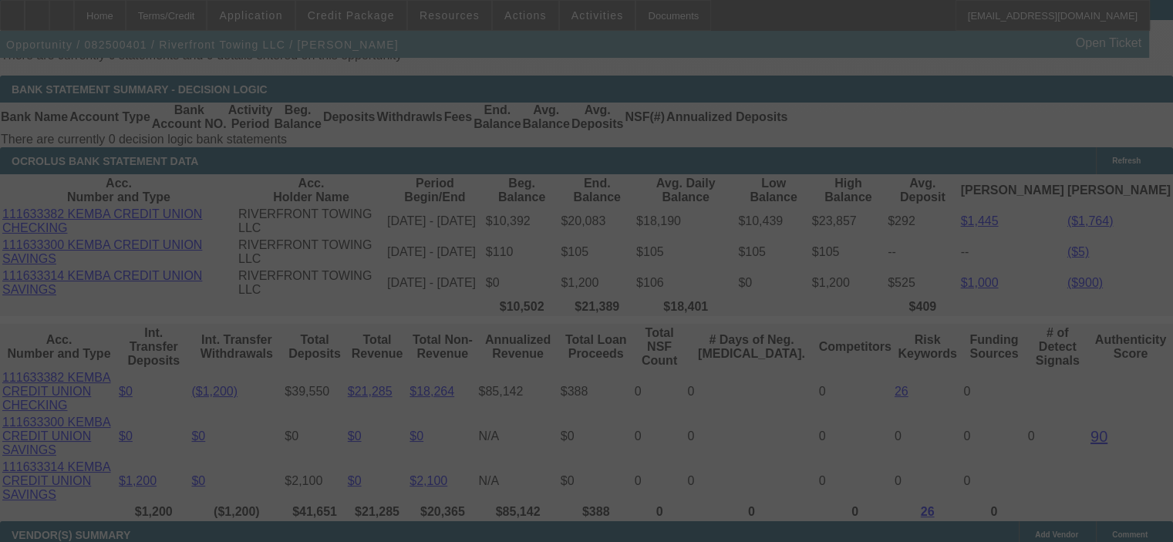
select select "0.15"
select select "2"
select select "0"
select select "6"
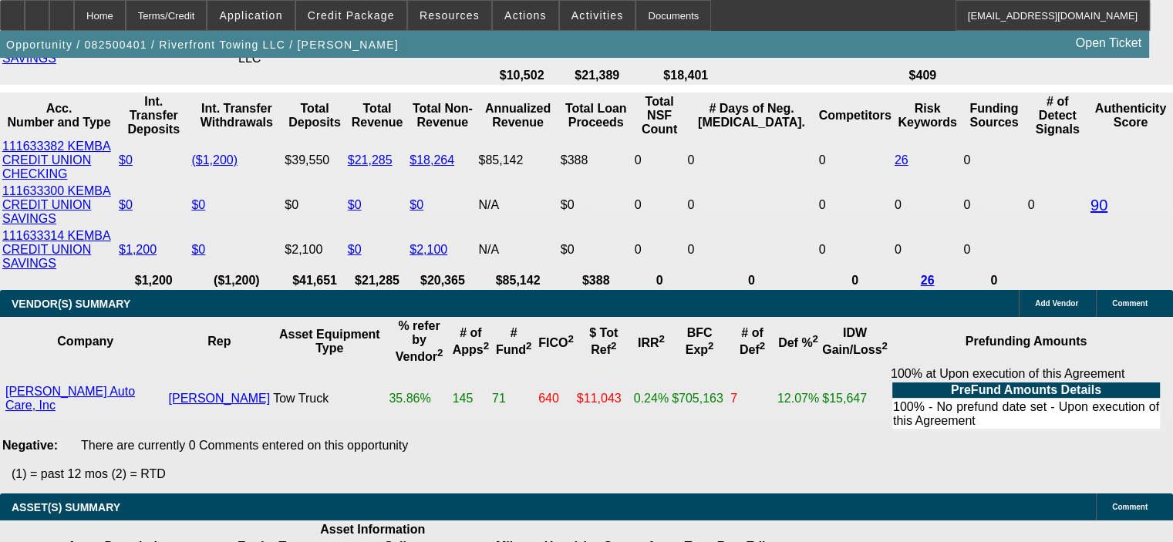
scroll to position [3009, 0]
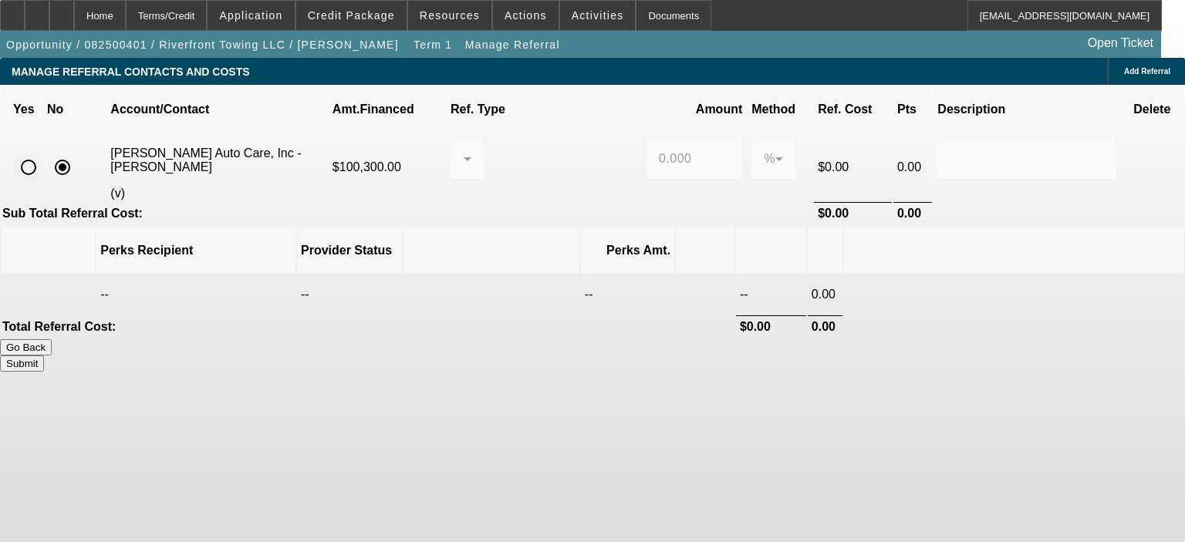
click at [44, 160] on input "radio" at bounding box center [28, 167] width 31 height 31
radio input "true"
click at [477, 150] on icon at bounding box center [467, 159] width 19 height 19
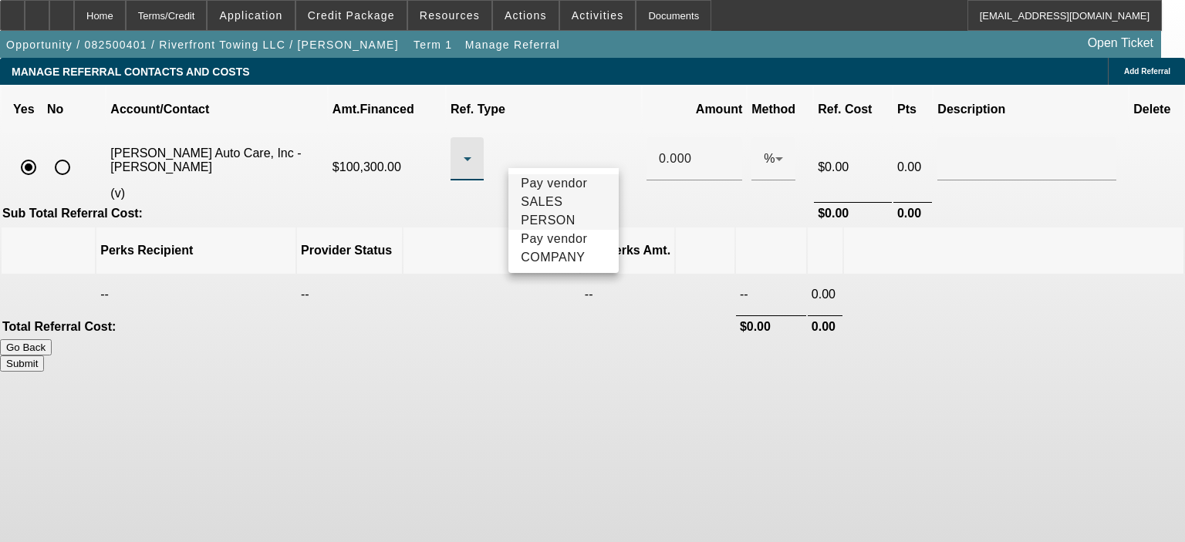
click at [575, 211] on span "Pay vendor SALES PERSON" at bounding box center [564, 202] width 86 height 56
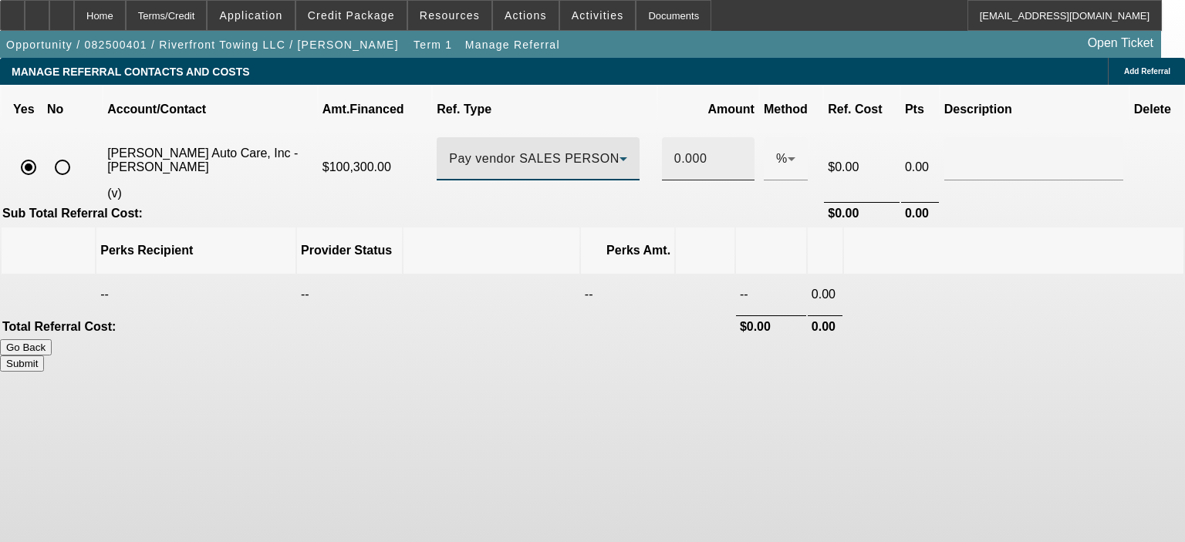
click at [685, 150] on input "0.000" at bounding box center [708, 159] width 68 height 19
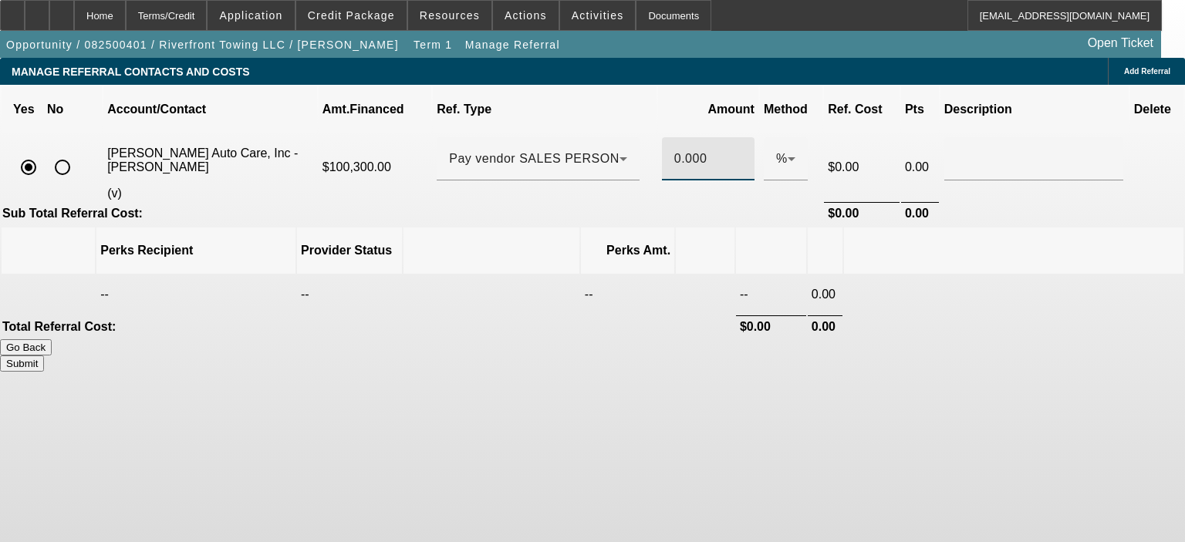
click at [696, 150] on div "0.000" at bounding box center [708, 158] width 93 height 43
click at [700, 145] on div "0.000" at bounding box center [708, 158] width 93 height 43
drag, startPoint x: 665, startPoint y: 147, endPoint x: 678, endPoint y: 148, distance: 13.1
click at [678, 148] on div "0.000" at bounding box center [708, 158] width 93 height 43
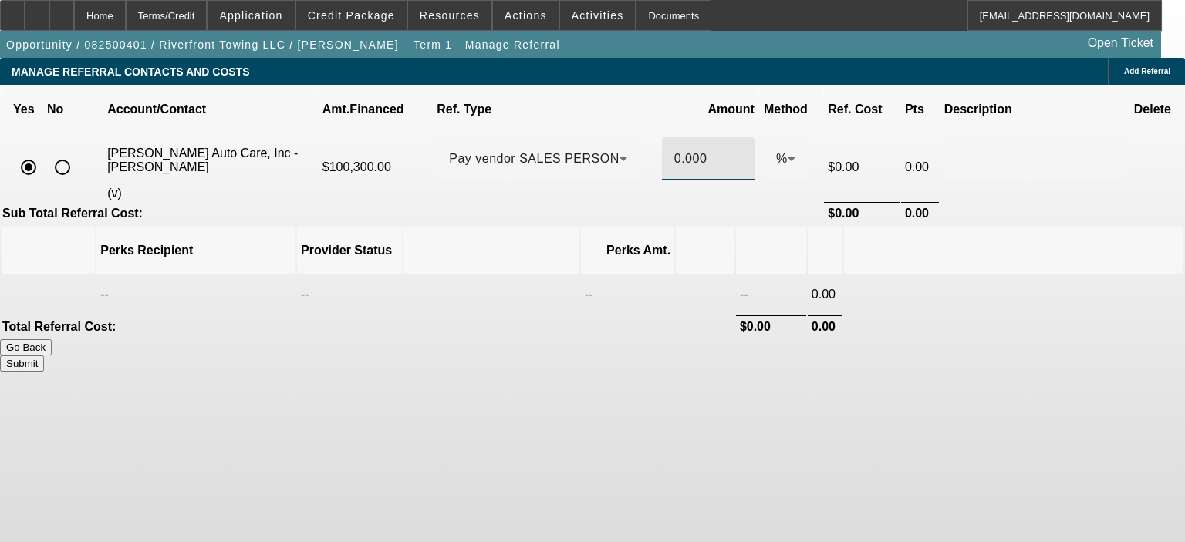
scroll to position [0, 1]
drag, startPoint x: 672, startPoint y: 148, endPoint x: 713, endPoint y: 147, distance: 40.9
click at [713, 147] on tr "Hedinger's Auto Care, Inc - Maynard, Jim (v) $100,300.00 Pay vendor SALES PERSO…" at bounding box center [593, 167] width 1182 height 66
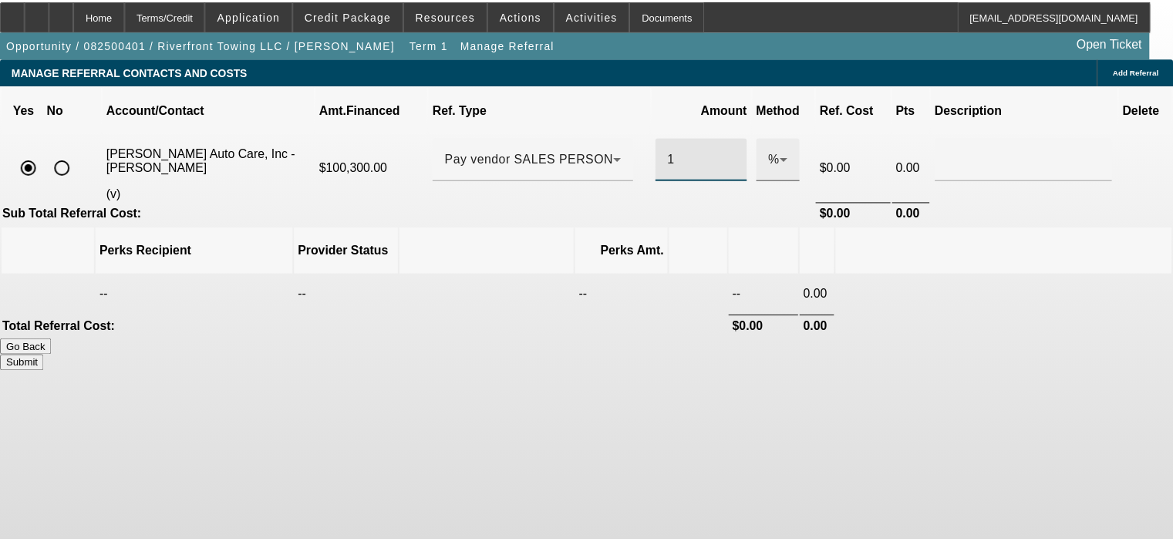
scroll to position [0, 0]
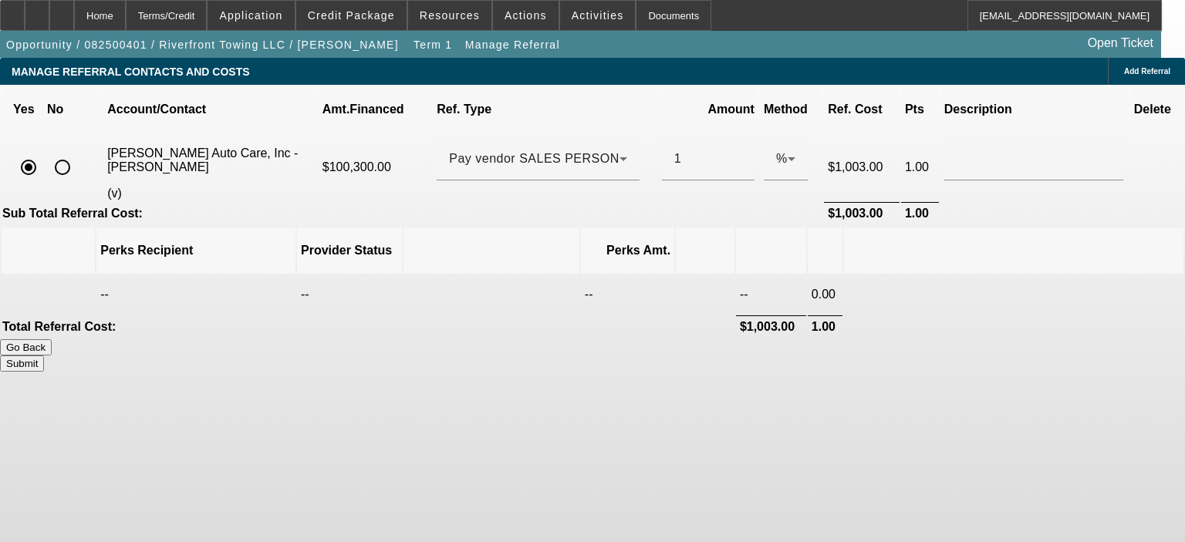
click at [528, 339] on div "Go Back Submit" at bounding box center [592, 355] width 1185 height 32
click at [44, 356] on button "Submit" at bounding box center [22, 364] width 44 height 16
type input "1.000"
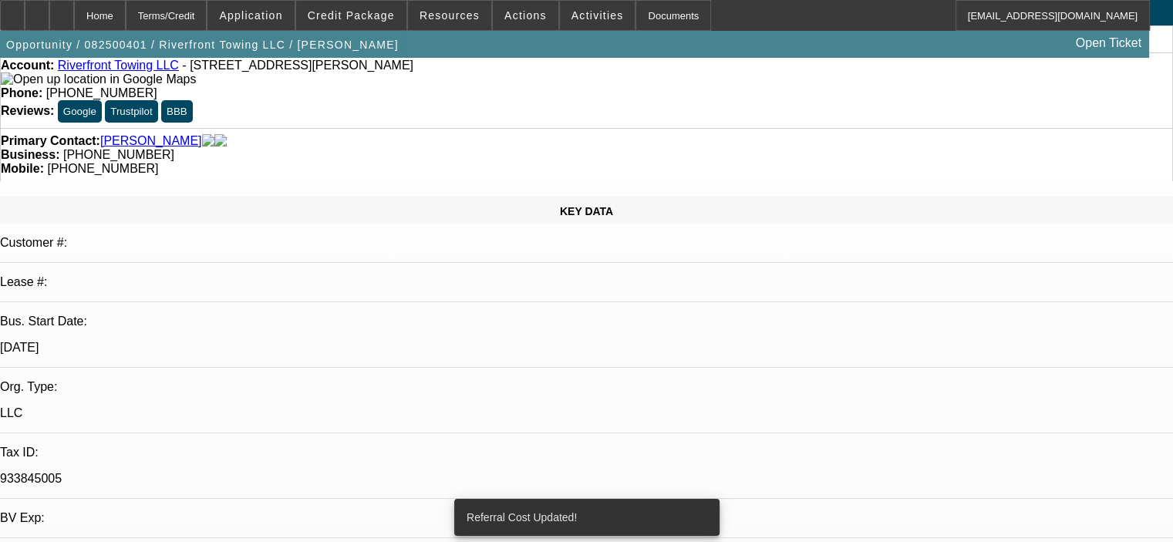
select select "0.15"
select select "2"
select select "0"
select select "6"
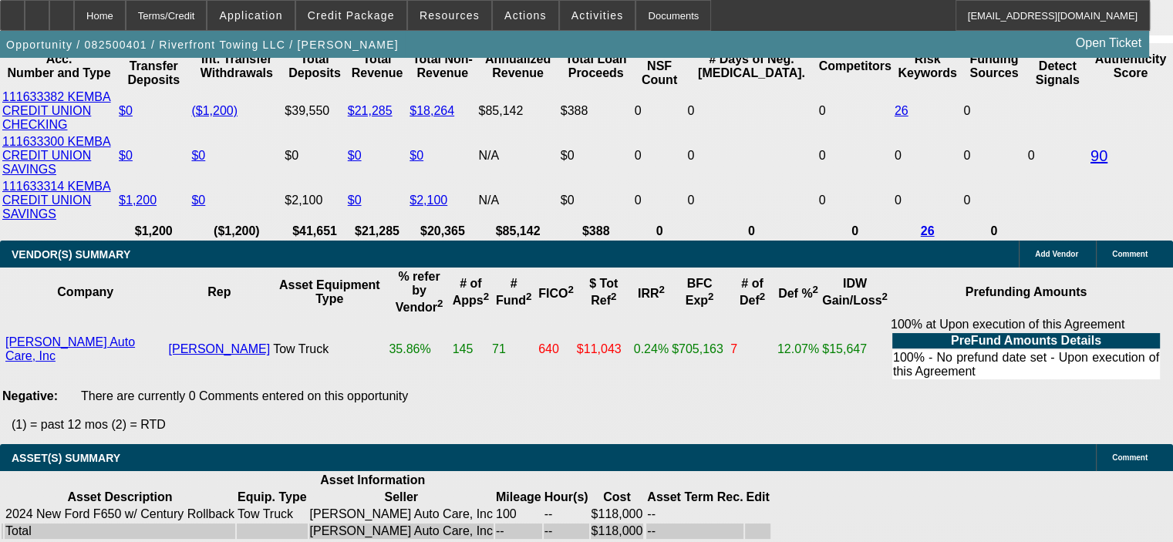
scroll to position [3009, 0]
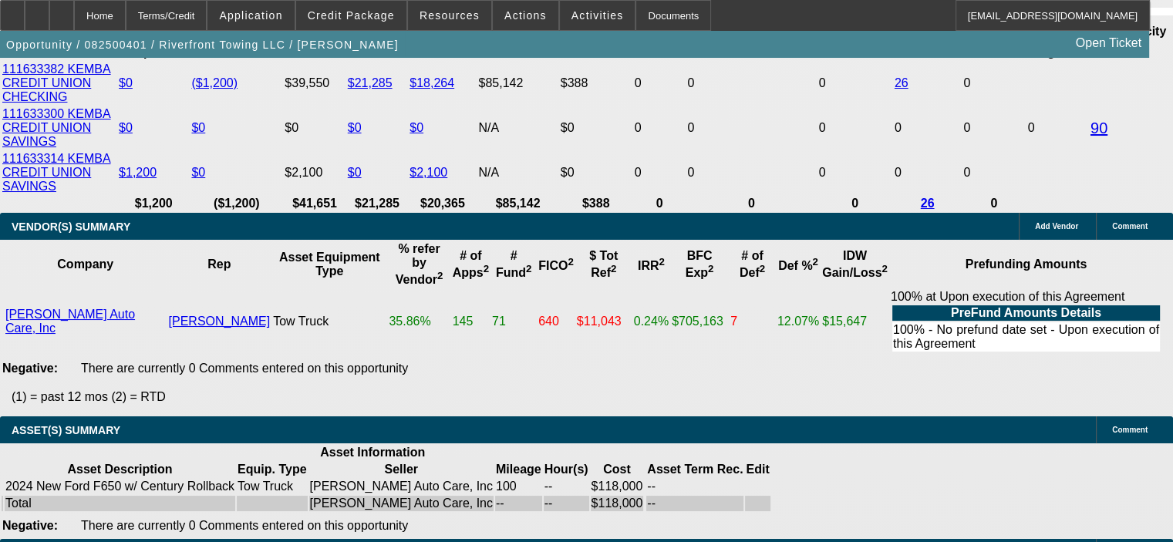
drag, startPoint x: 294, startPoint y: 199, endPoint x: 346, endPoint y: 201, distance: 51.7
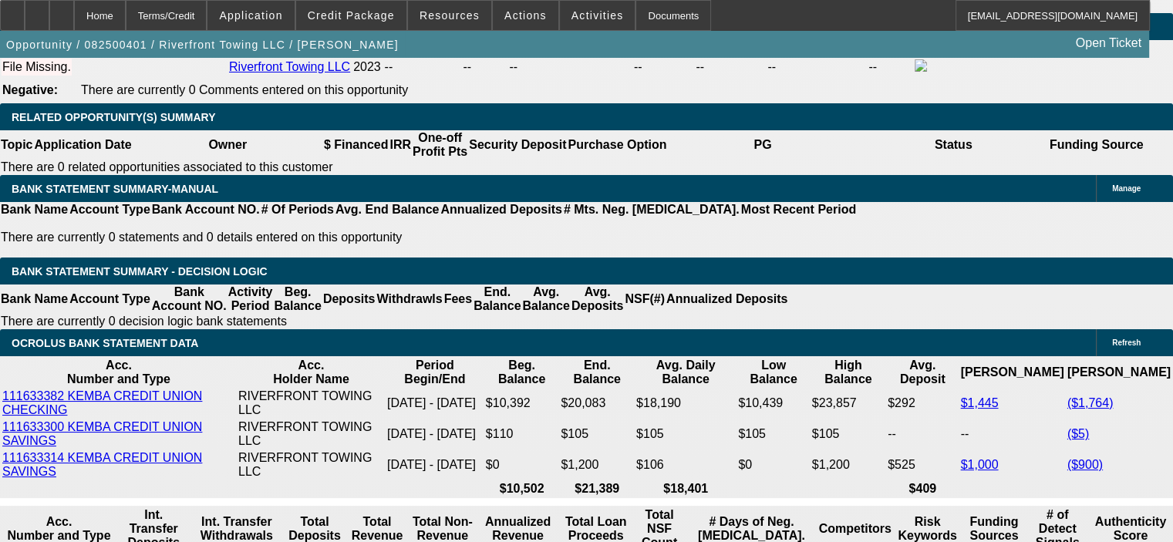
scroll to position [2546, 0]
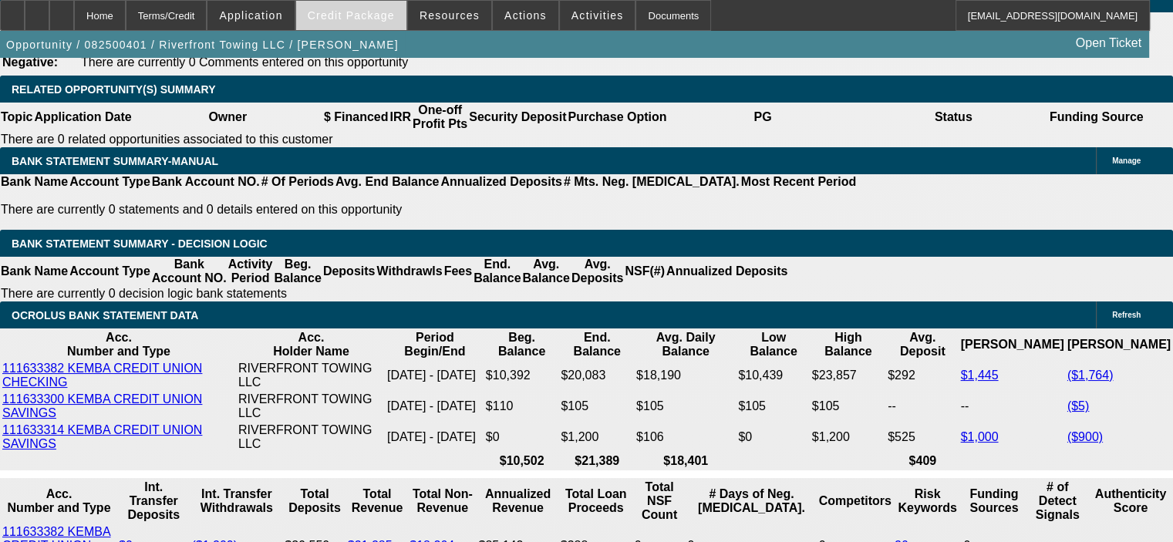
click at [352, 13] on span "Credit Package" at bounding box center [351, 15] width 87 height 12
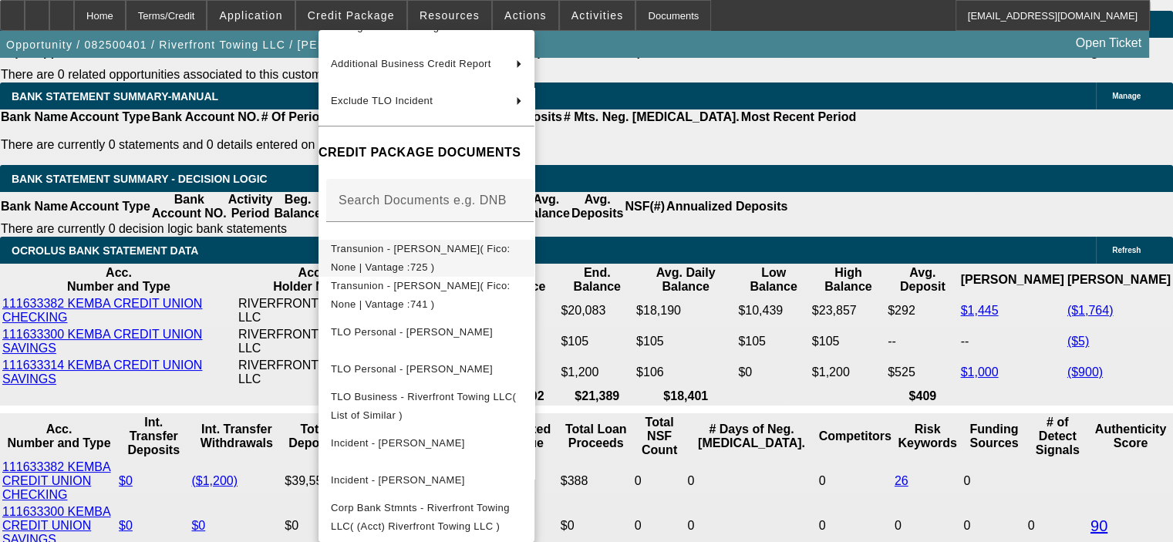
scroll to position [2700, 0]
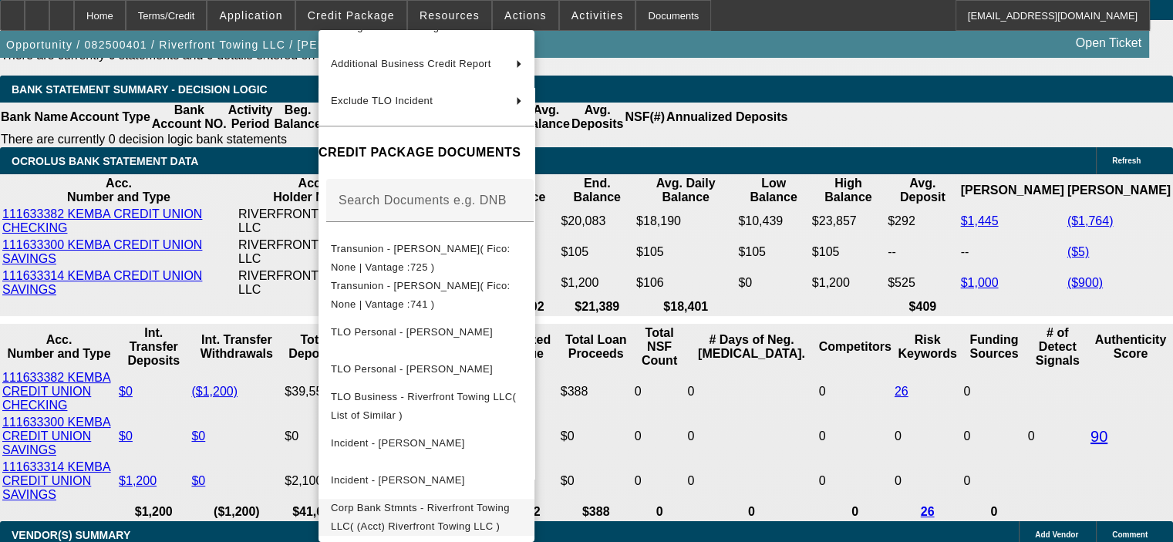
click at [503, 508] on span "Corp Bank Stmnts - Riverfront Towing LLC( (Acct) Riverfront Towing LLC )" at bounding box center [420, 517] width 179 height 30
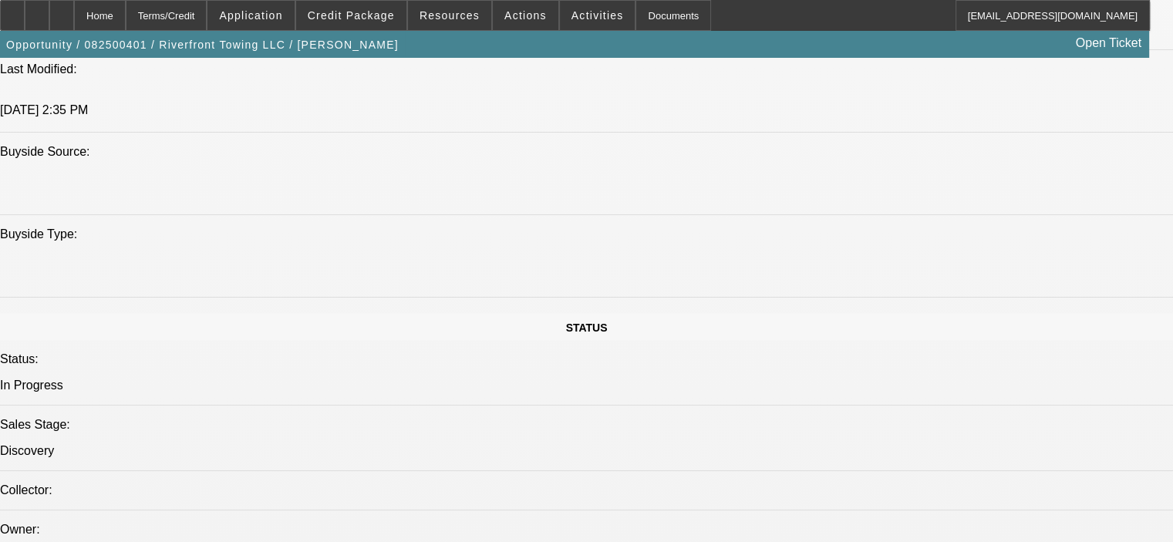
scroll to position [1389, 0]
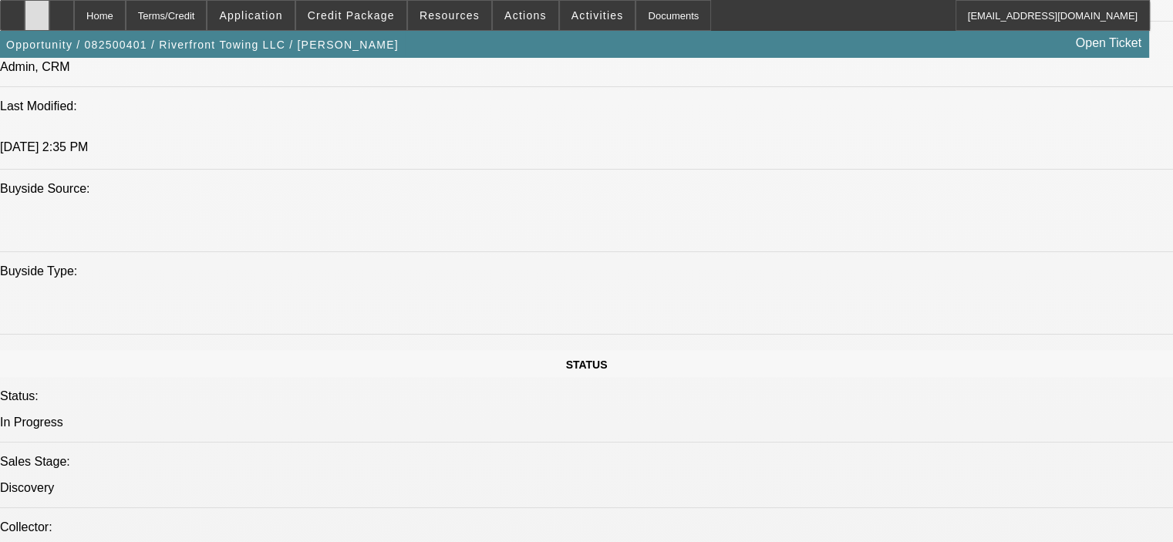
click at [49, 22] on div at bounding box center [37, 15] width 25 height 31
click at [62, 10] on icon at bounding box center [62, 10] width 0 height 0
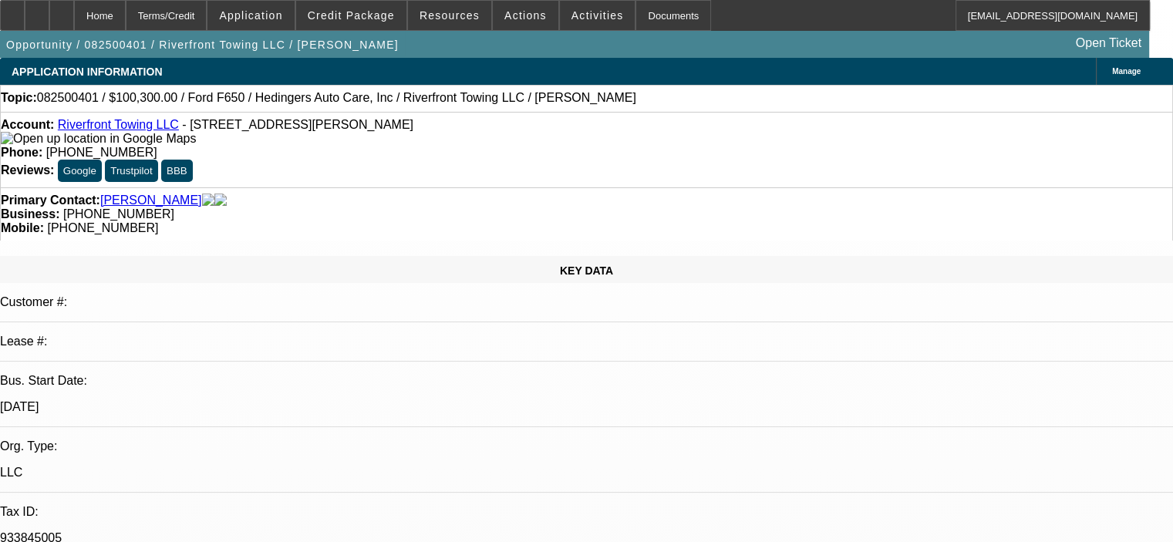
select select "0.15"
select select "2"
select select "0"
select select "6"
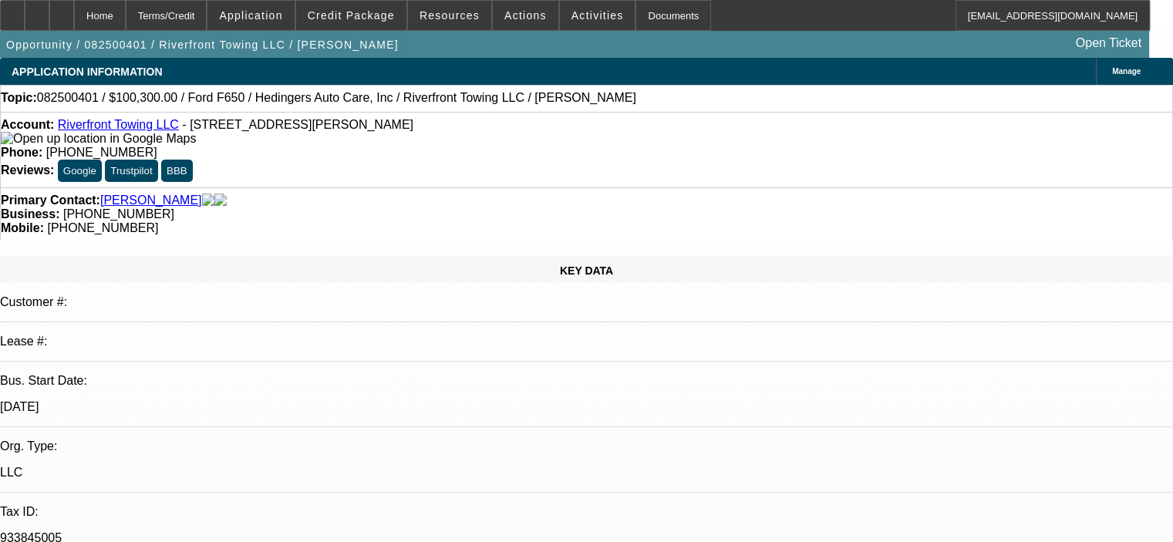
select select "0.15"
select select "2"
select select "0"
select select "1"
select select "2"
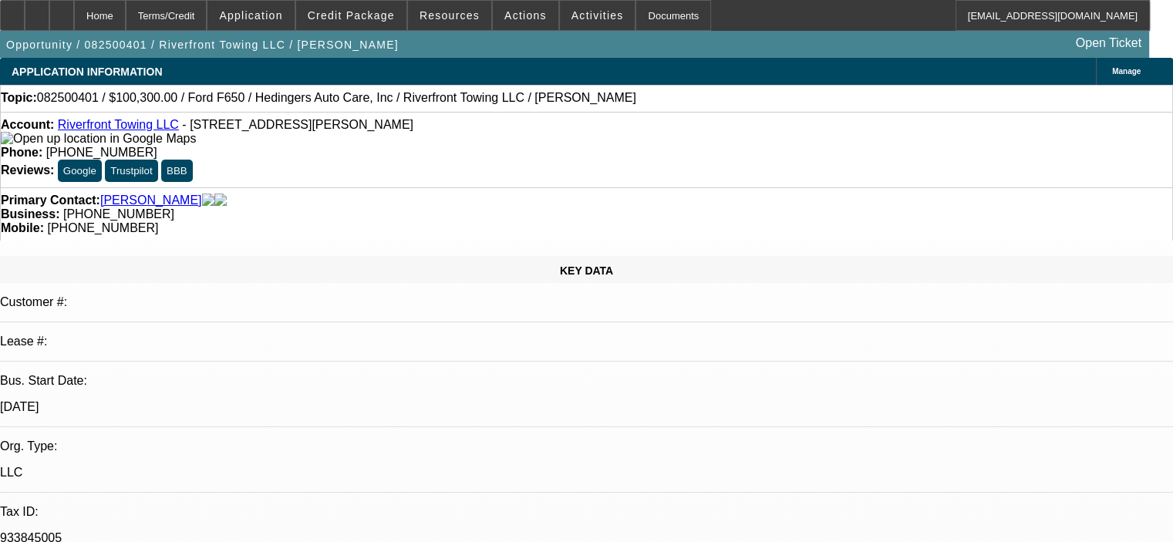
select select "6"
click at [356, 14] on span "Credit Package" at bounding box center [351, 15] width 87 height 12
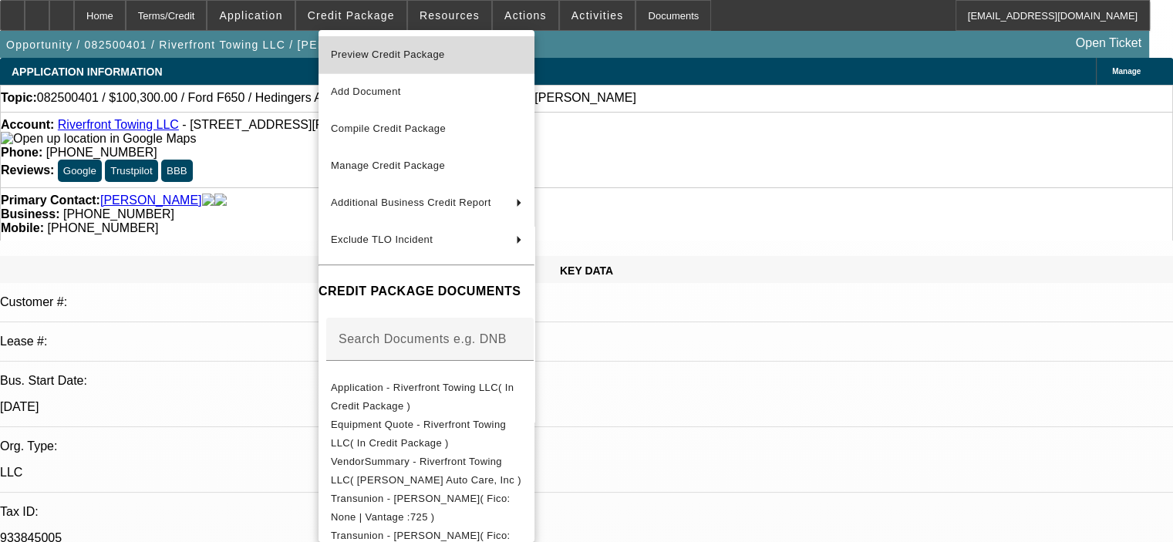
click at [376, 61] on span "Preview Credit Package" at bounding box center [426, 55] width 191 height 19
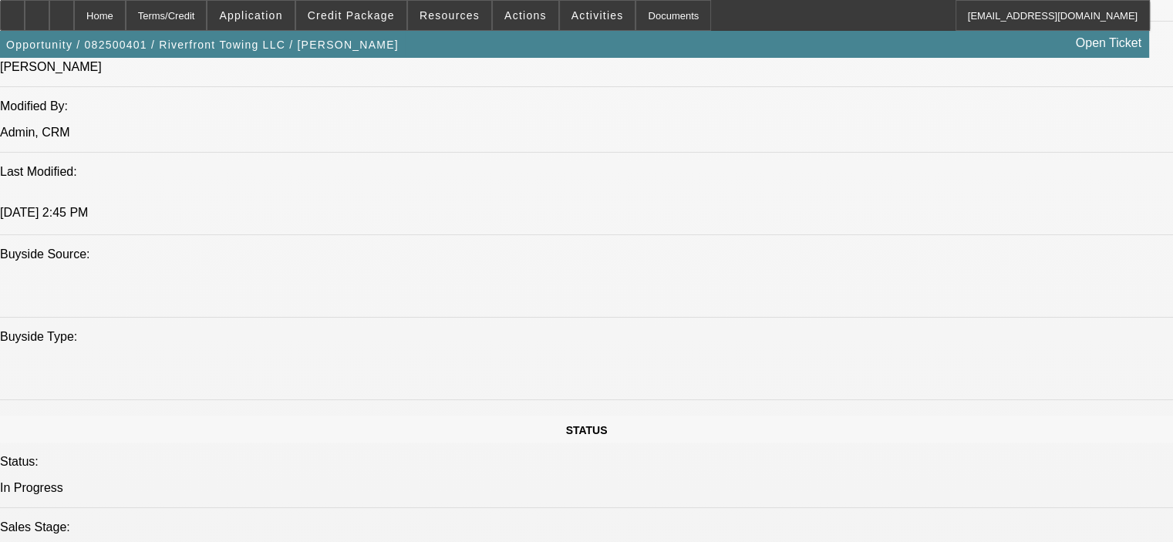
scroll to position [1234, 0]
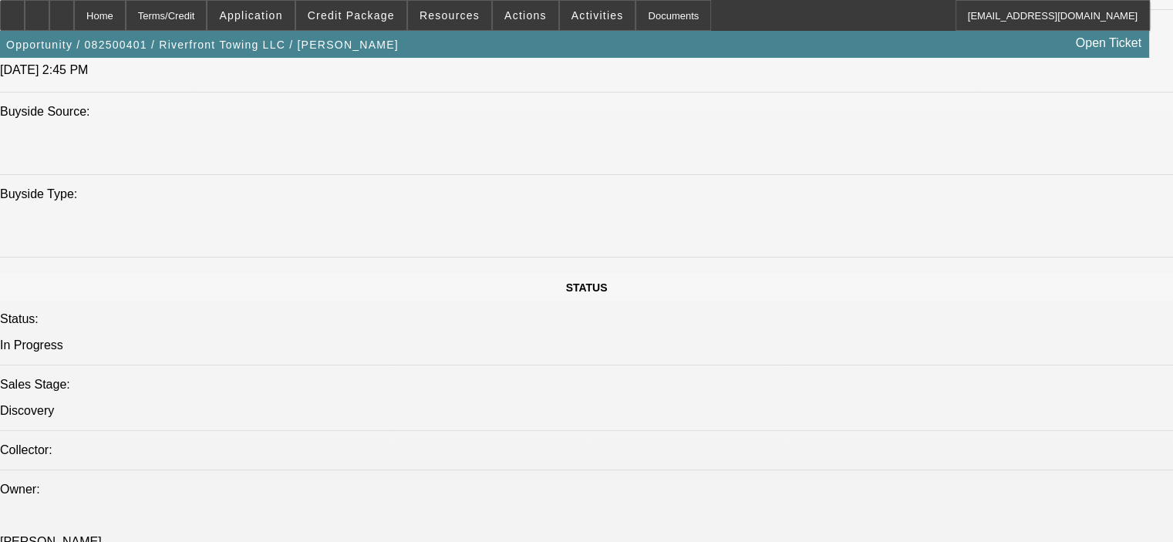
scroll to position [1389, 0]
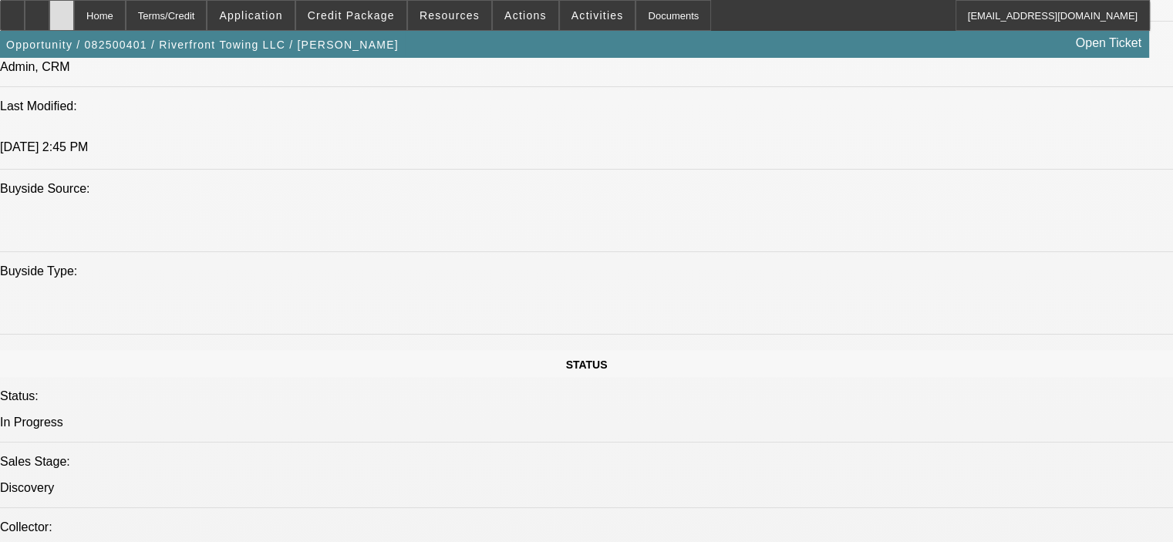
click at [62, 10] on icon at bounding box center [62, 10] width 0 height 0
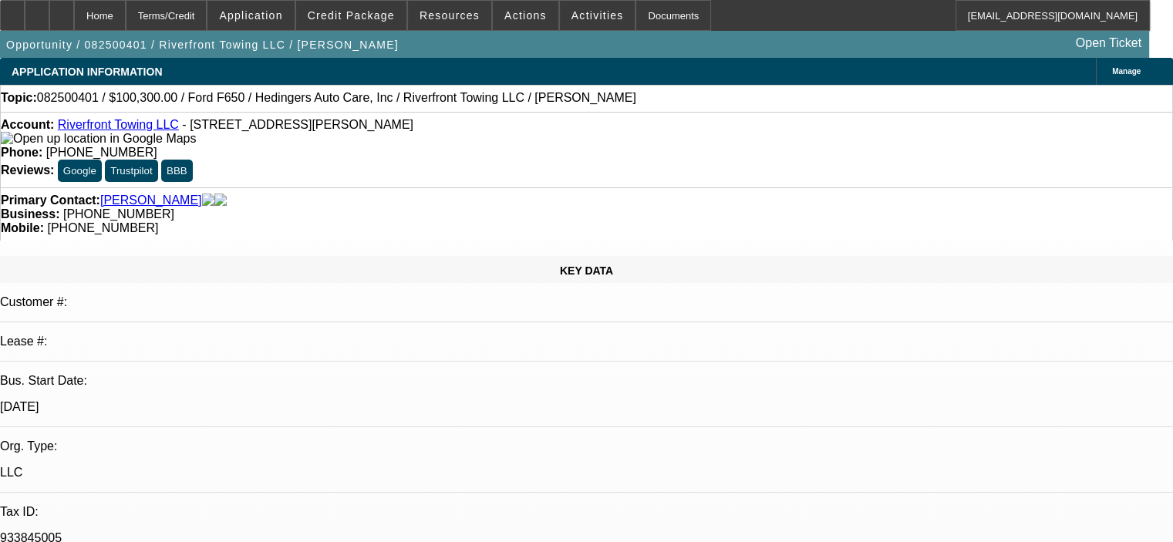
select select "0.15"
select select "2"
select select "0"
select select "6"
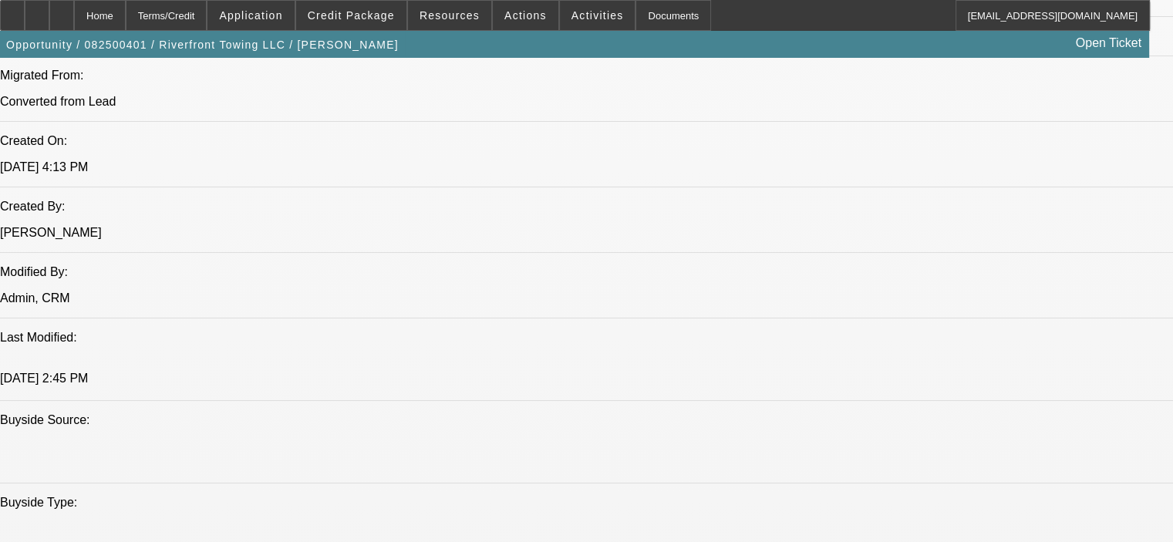
scroll to position [1157, 0]
click at [341, 6] on span at bounding box center [351, 15] width 110 height 37
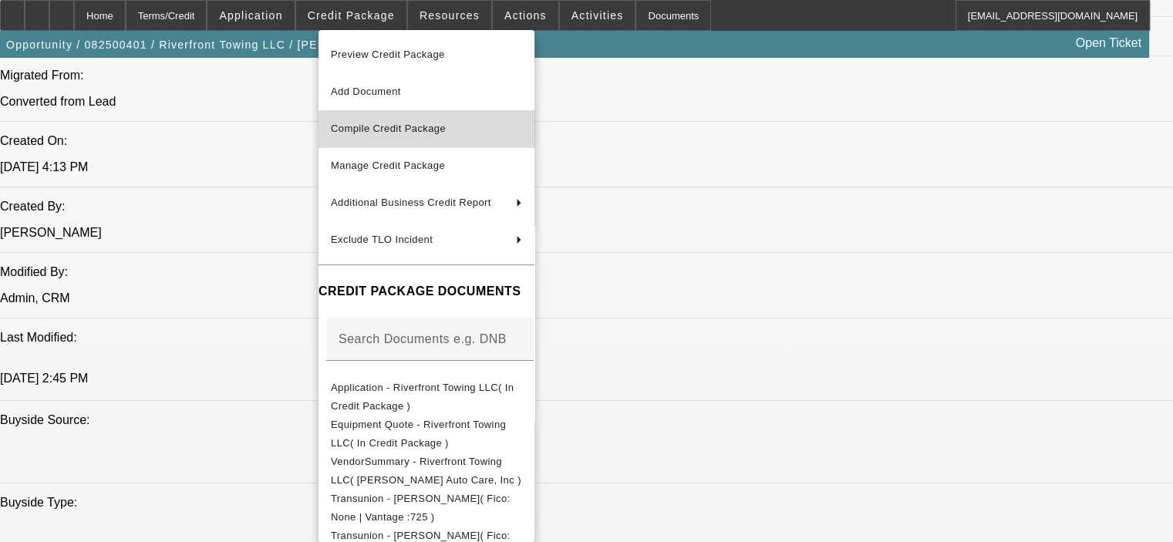
click at [411, 116] on button "Compile Credit Package" at bounding box center [427, 128] width 216 height 37
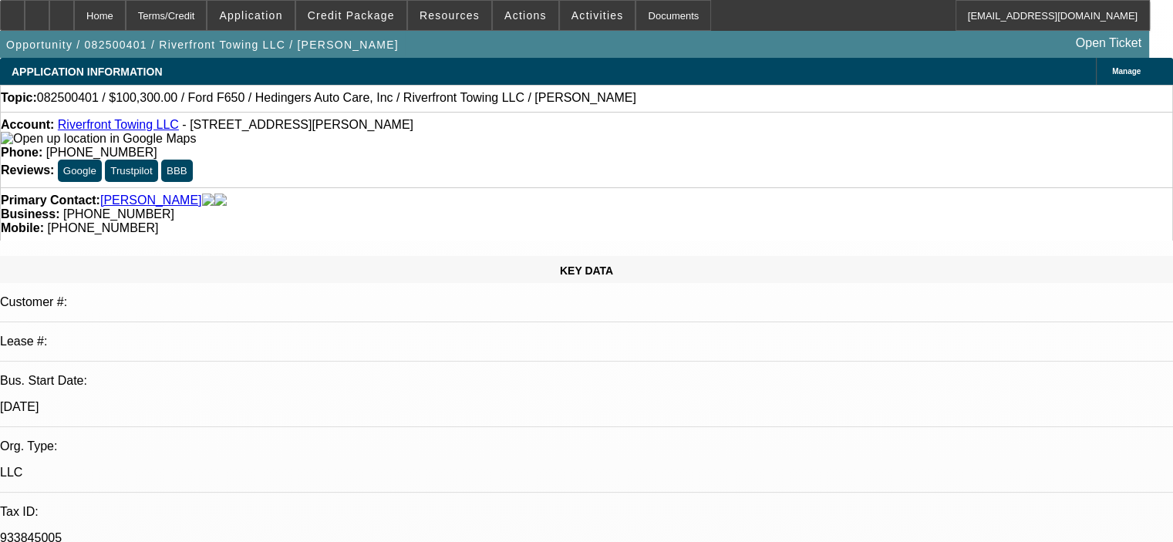
select select "0.15"
select select "2"
select select "0"
select select "6"
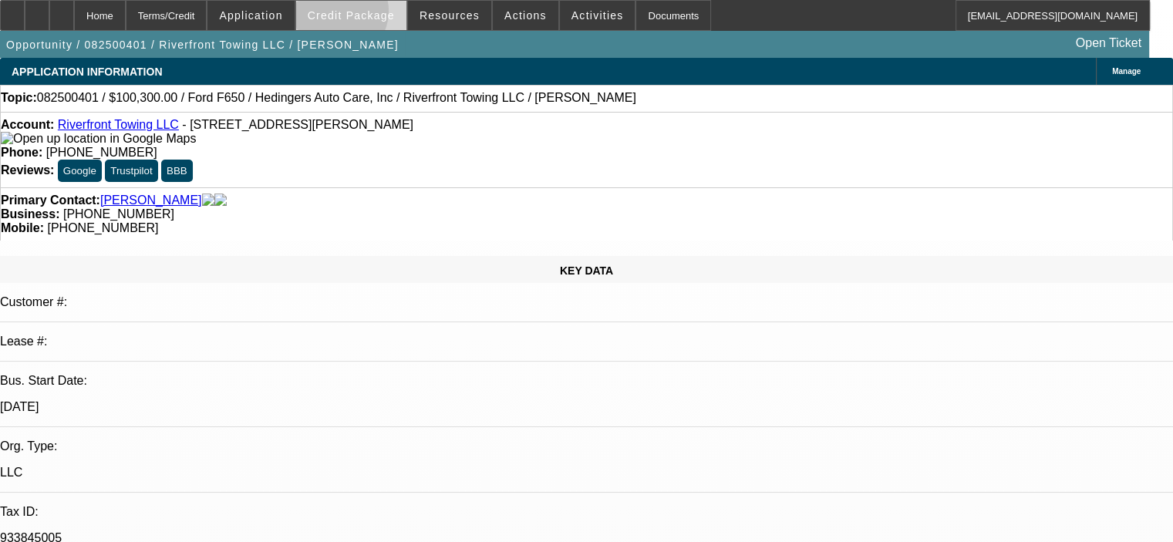
click at [362, 15] on span "Credit Package" at bounding box center [351, 15] width 87 height 12
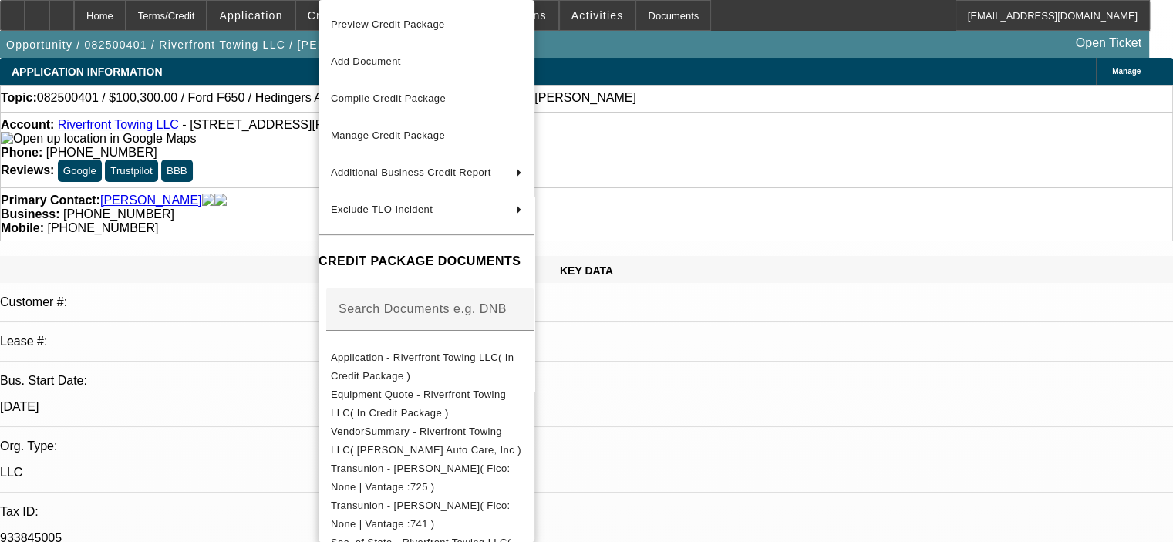
click at [259, 197] on div at bounding box center [586, 271] width 1173 height 542
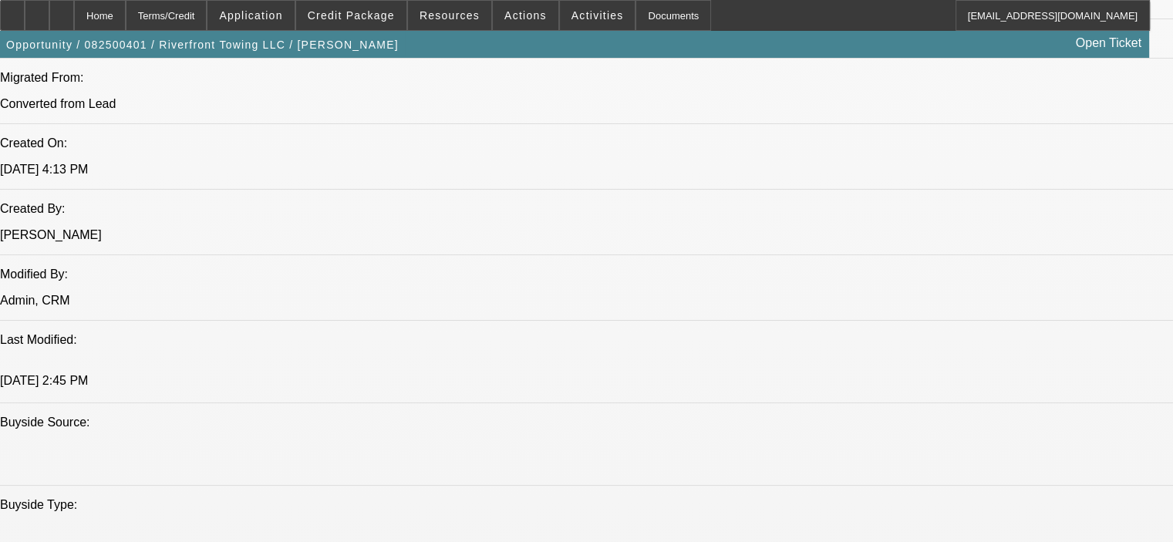
scroll to position [1234, 0]
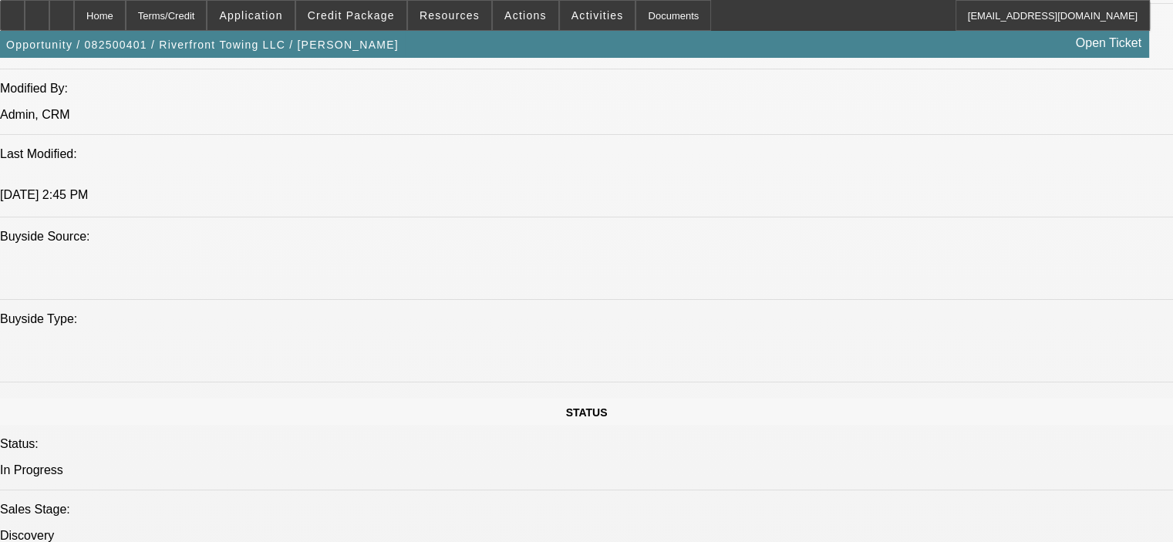
scroll to position [1311, 0]
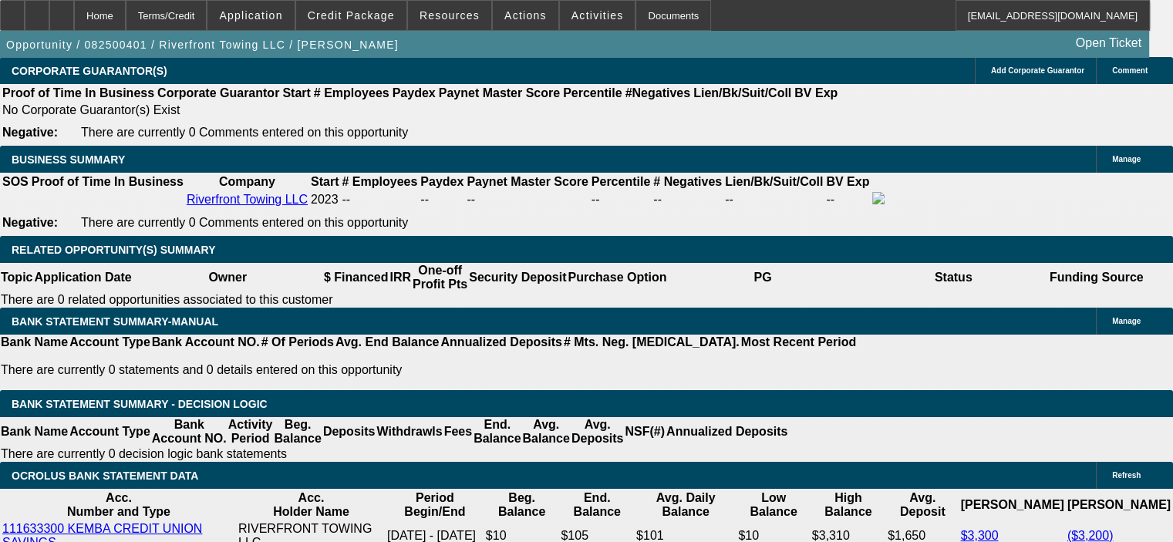
scroll to position [2391, 0]
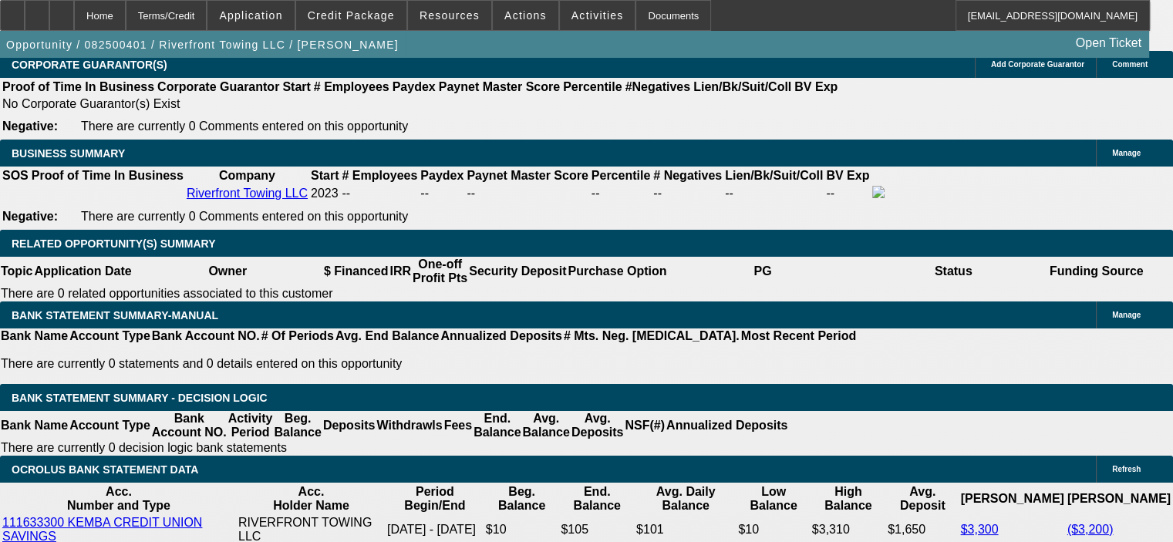
click at [74, 15] on div at bounding box center [61, 15] width 25 height 31
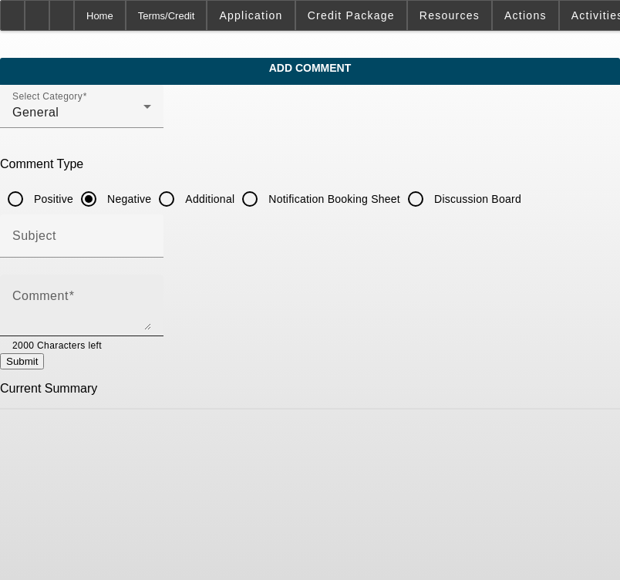
click at [134, 293] on textarea "Comment" at bounding box center [81, 311] width 139 height 37
paste textarea "Riverfront [PERSON_NAME] has been in business almost 2 years now with a Rollbac…"
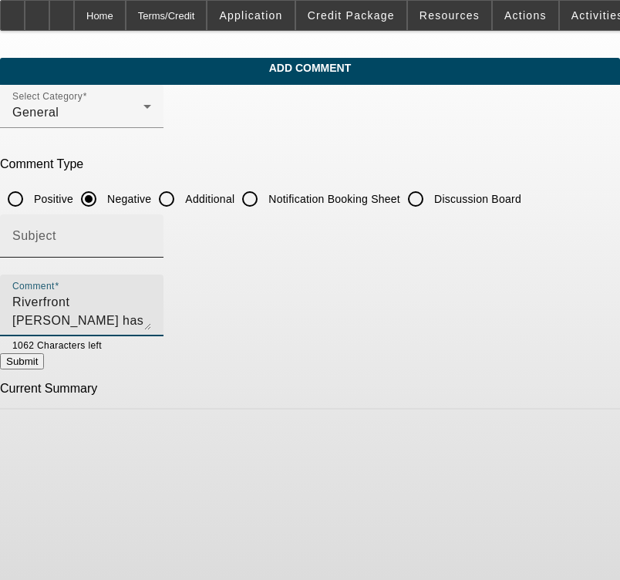
type textarea "Riverfront [PERSON_NAME] has been in business almost 2 years now with a Rollbac…"
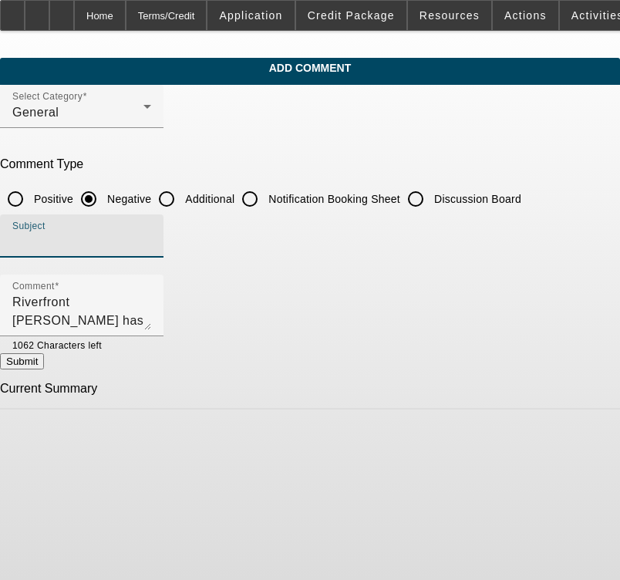
click at [151, 233] on input "Subject" at bounding box center [81, 242] width 139 height 19
type input "Background Info"
click at [44, 361] on button "Submit" at bounding box center [22, 361] width 44 height 16
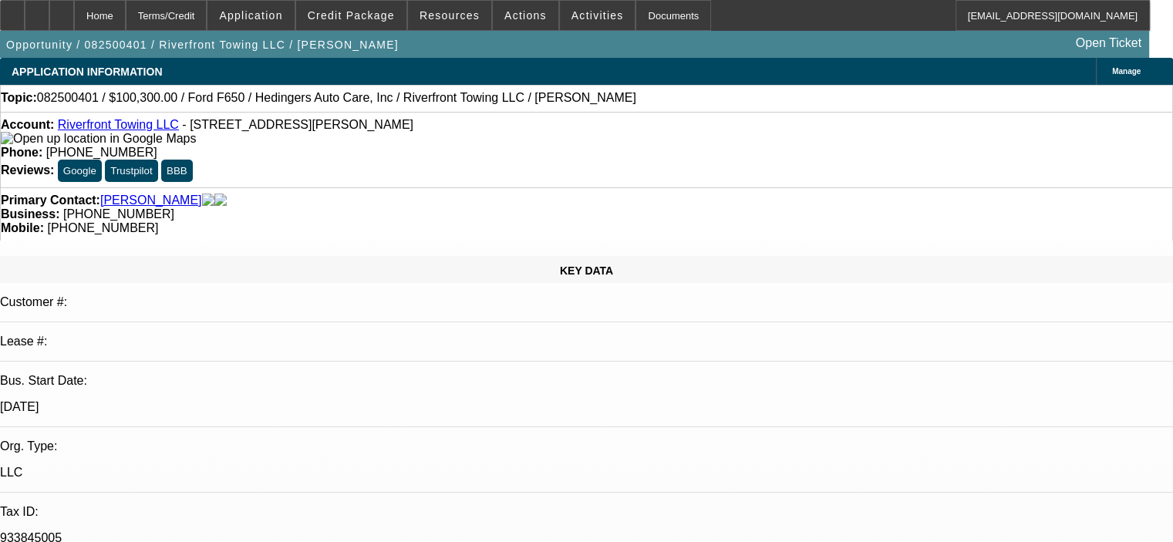
select select "0.15"
select select "2"
select select "0"
select select "6"
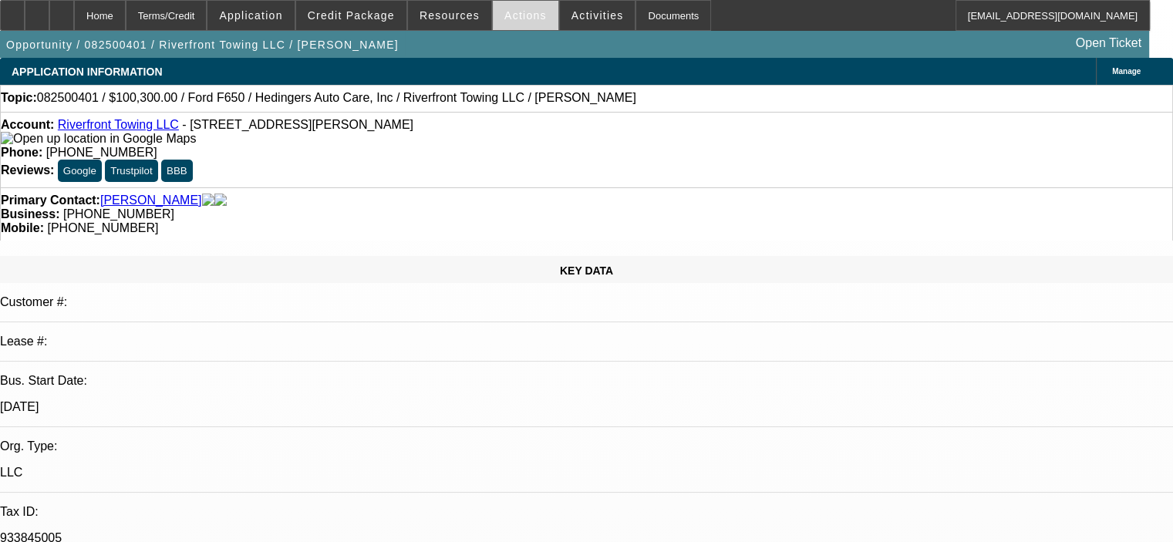
click at [505, 12] on span "Actions" at bounding box center [526, 15] width 42 height 12
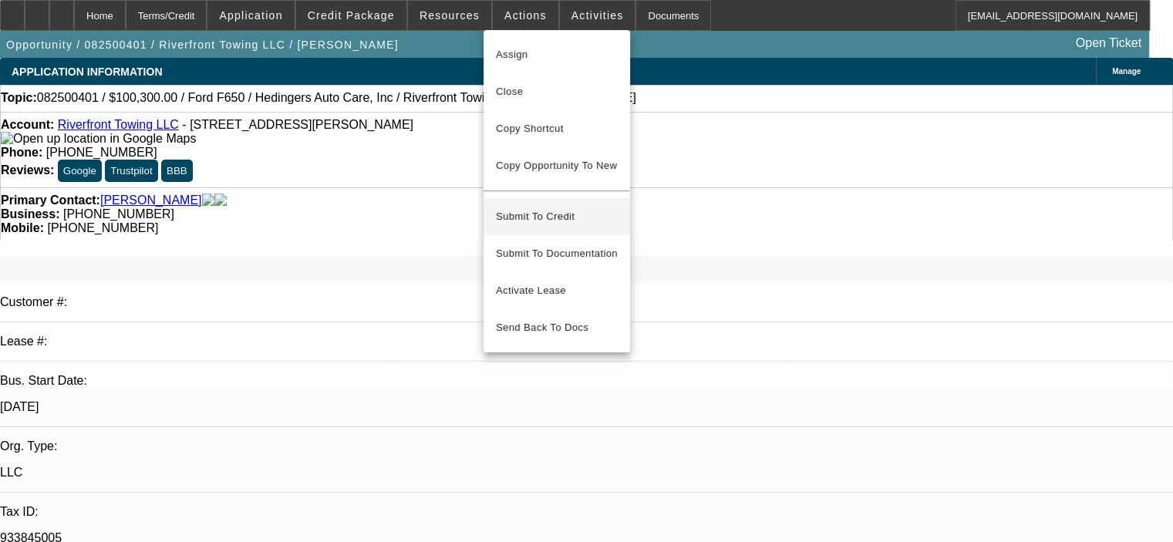
click at [534, 214] on button "Submit To Credit" at bounding box center [557, 216] width 147 height 37
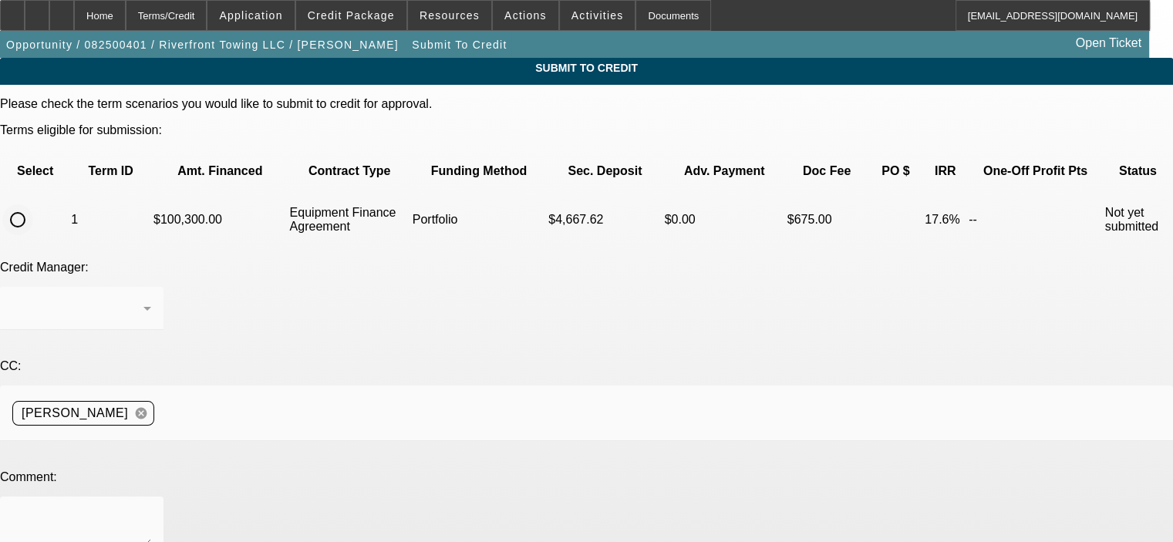
click at [33, 204] on input "radio" at bounding box center [17, 219] width 31 height 31
radio input "true"
click at [143, 299] on div "[PERSON_NAME]" at bounding box center [77, 308] width 131 height 19
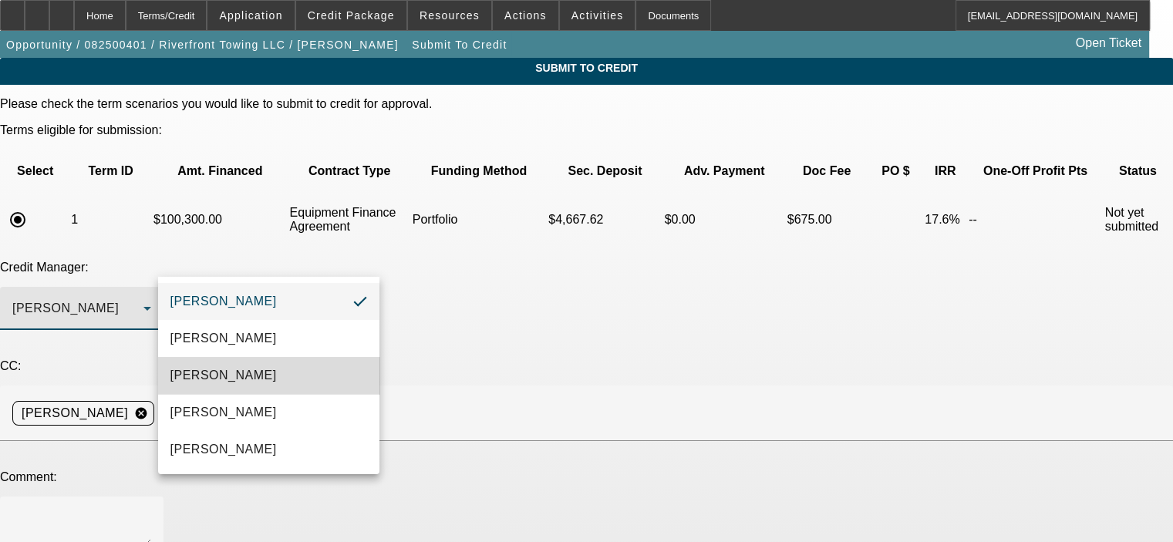
click at [296, 373] on mat-option "[PERSON_NAME]" at bounding box center [268, 375] width 221 height 37
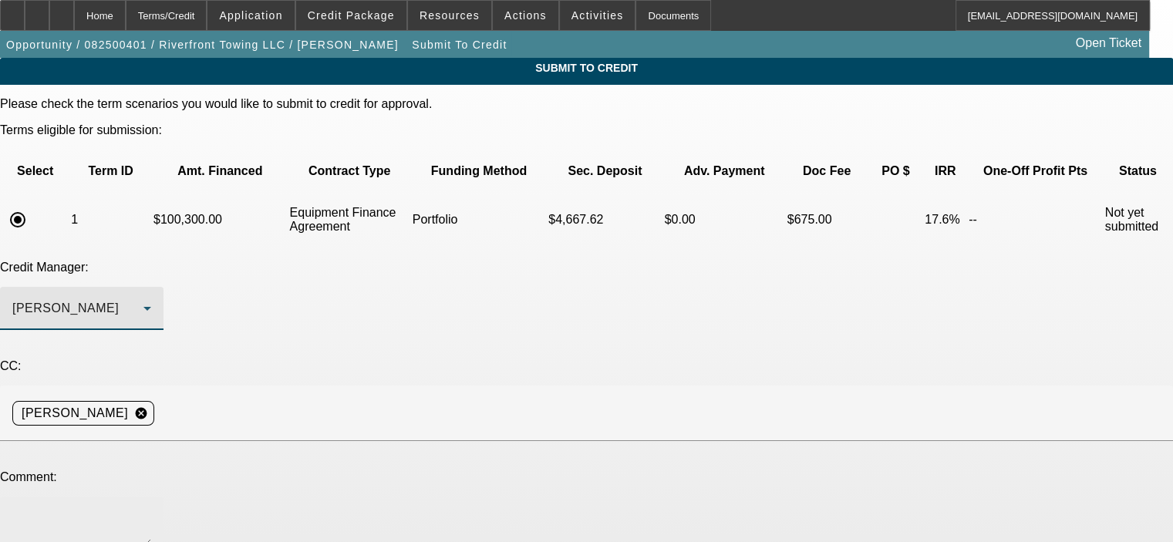
click at [151, 509] on textarea at bounding box center [81, 527] width 139 height 37
paste textarea "Riverfront [PERSON_NAME] has been in business almost 2 years now with a Rollbac…"
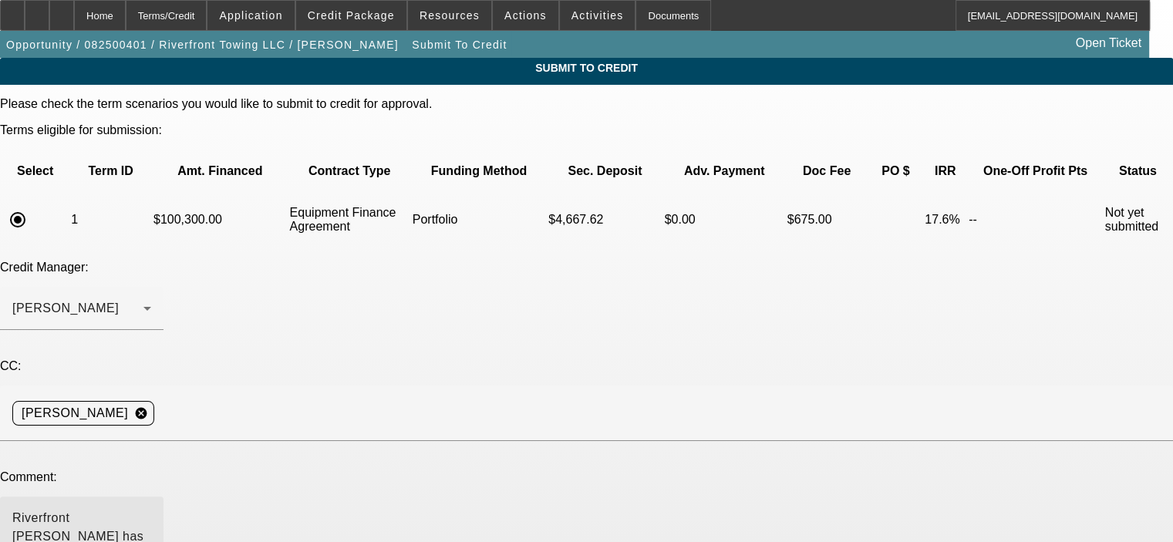
drag, startPoint x: 731, startPoint y: 410, endPoint x: 505, endPoint y: 462, distance: 231.3
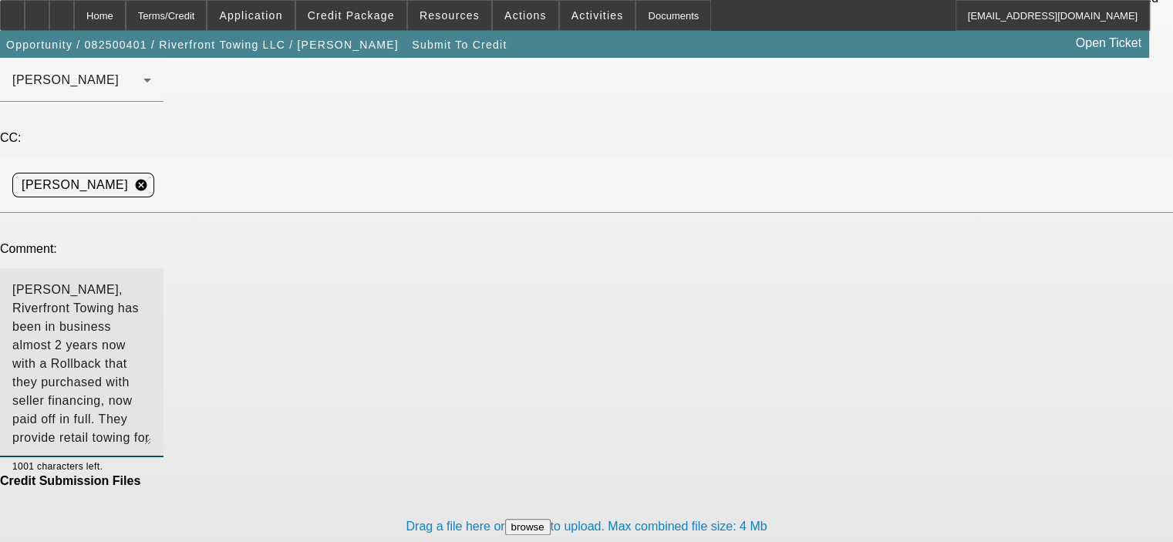
scroll to position [231, 0]
type textarea "[PERSON_NAME], Riverfront Towing has been in business almost 2 years now with a…"
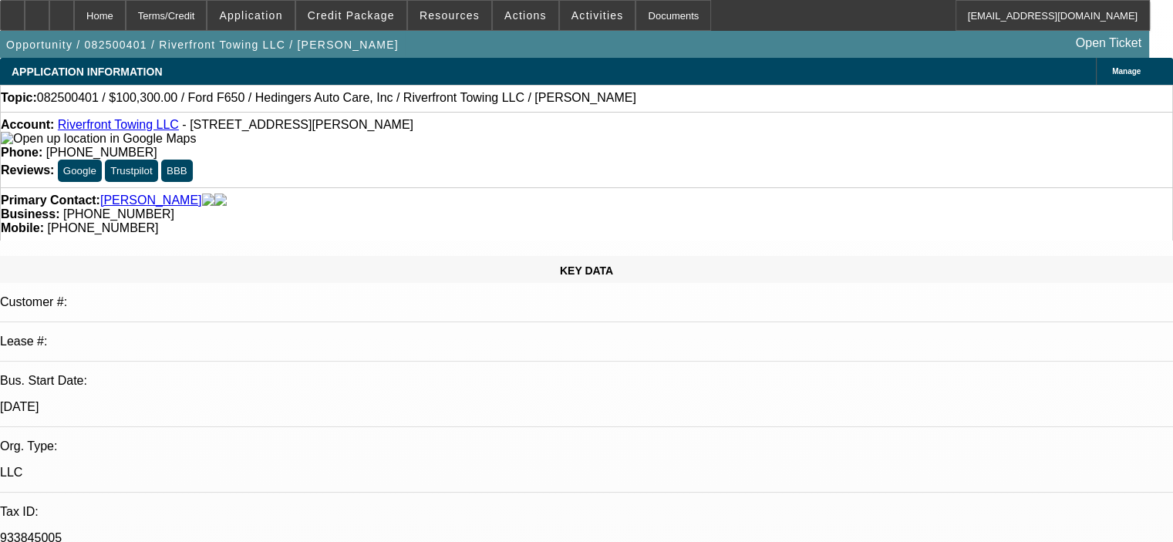
select select "0.15"
select select "2"
select select "0"
select select "6"
